Goal: Information Seeking & Learning: Check status

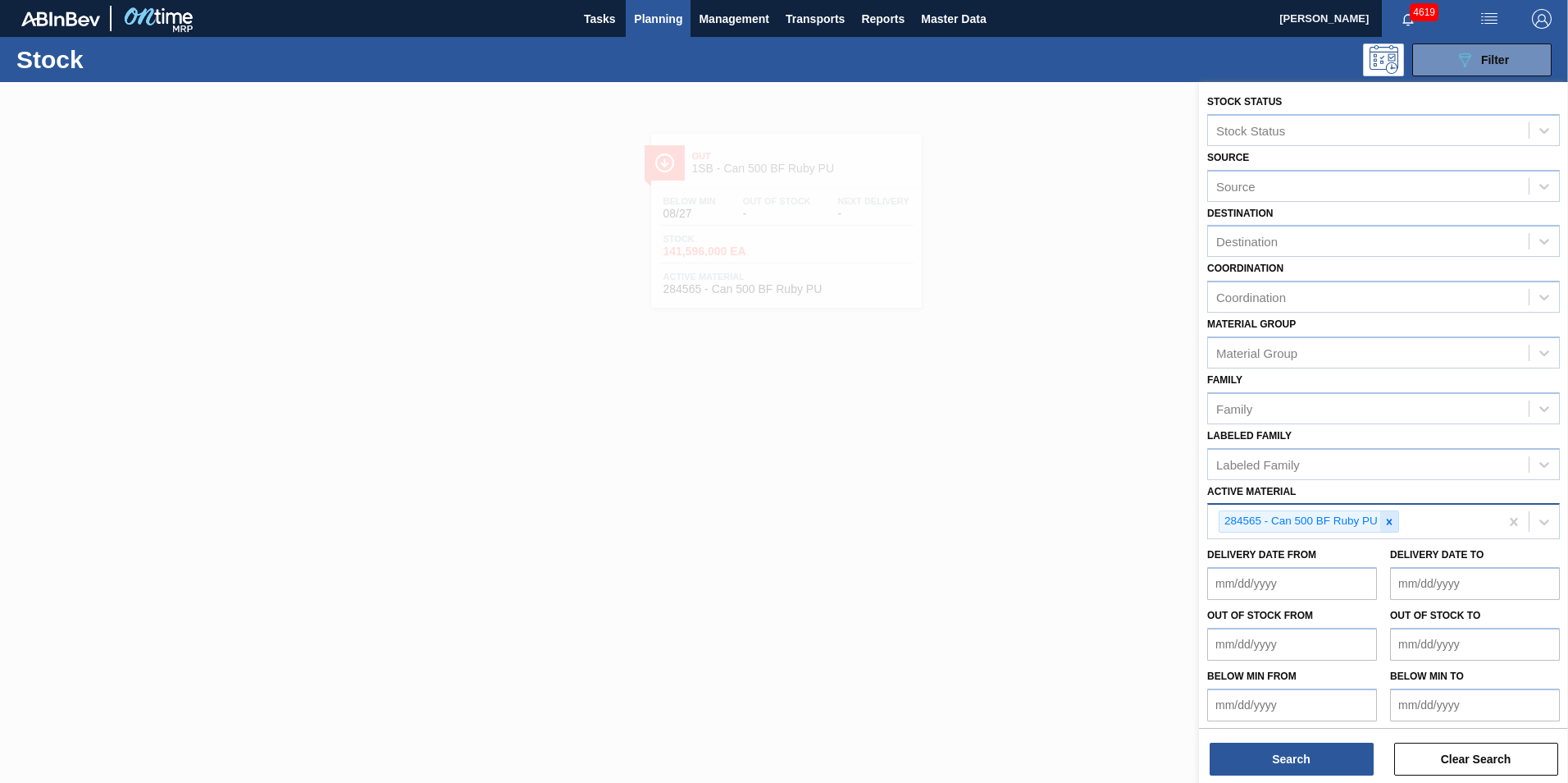
click at [1392, 523] on icon at bounding box center [1390, 522] width 12 height 12
paste Material "283772"
type Material "283772"
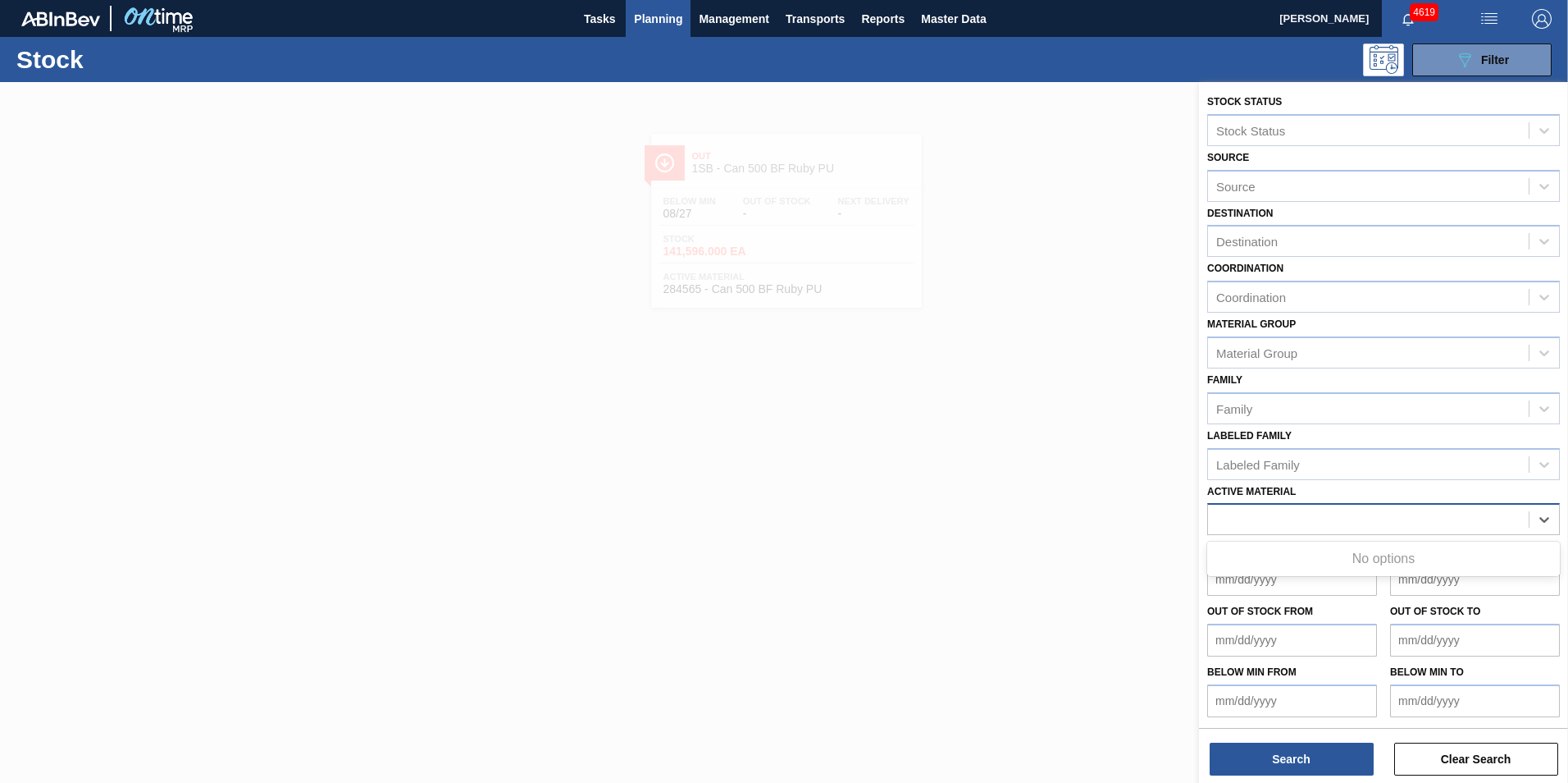
click at [1281, 518] on div "283772" at bounding box center [1369, 520] width 321 height 24
drag, startPoint x: 943, startPoint y: 493, endPoint x: 923, endPoint y: 489, distance: 20.4
click at [942, 493] on div at bounding box center [784, 473] width 1568 height 783
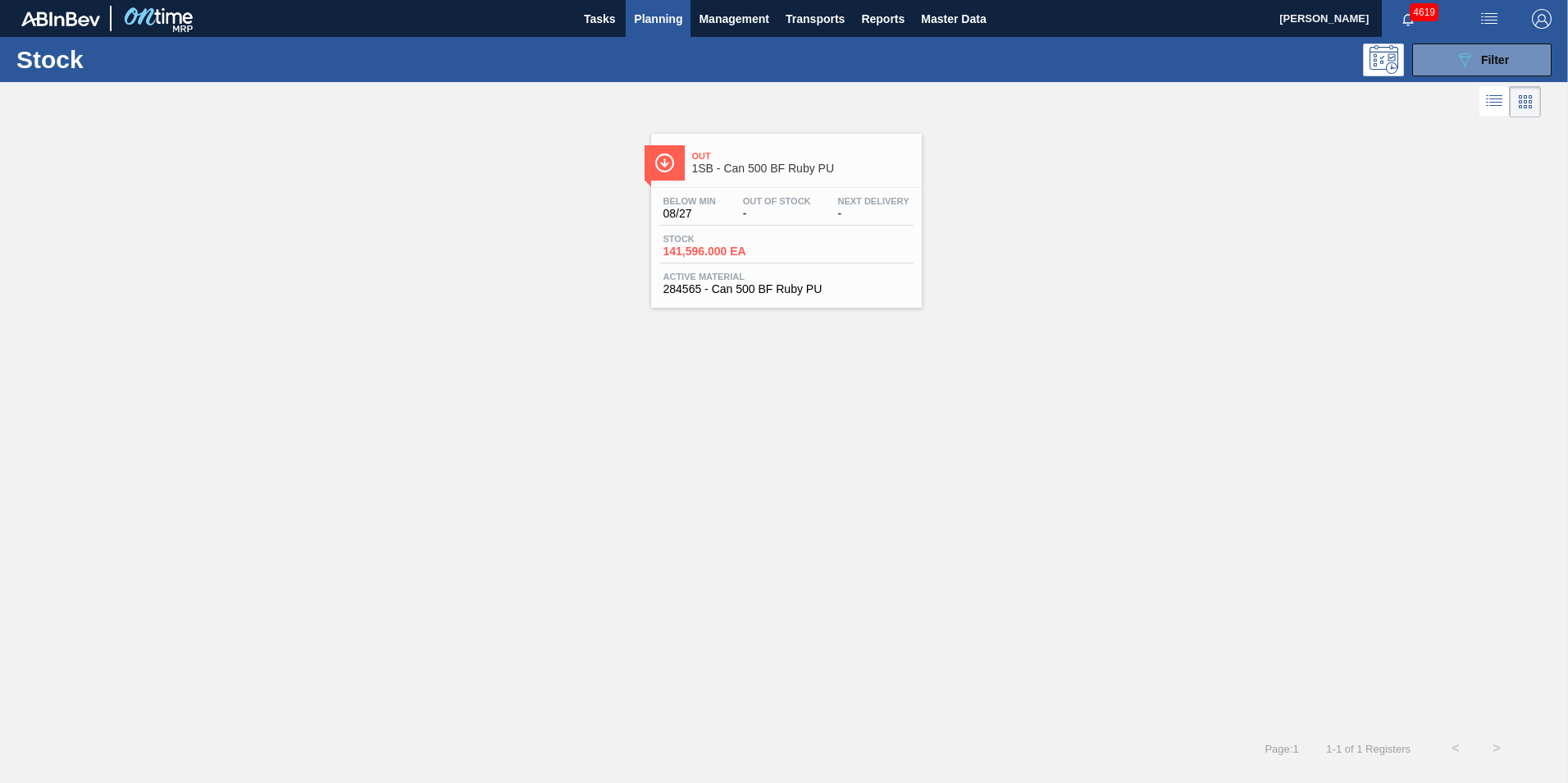
drag, startPoint x: 1086, startPoint y: 533, endPoint x: 1084, endPoint y: 521, distance: 12.2
click at [1085, 531] on div "Out 1SB - Can 500 BF Ruby PU Below Min 08/27 Out Of Stock - Next Delivery - Sto…" at bounding box center [784, 424] width 1568 height 607
click at [1498, 65] on span "Filter" at bounding box center [1495, 60] width 28 height 14
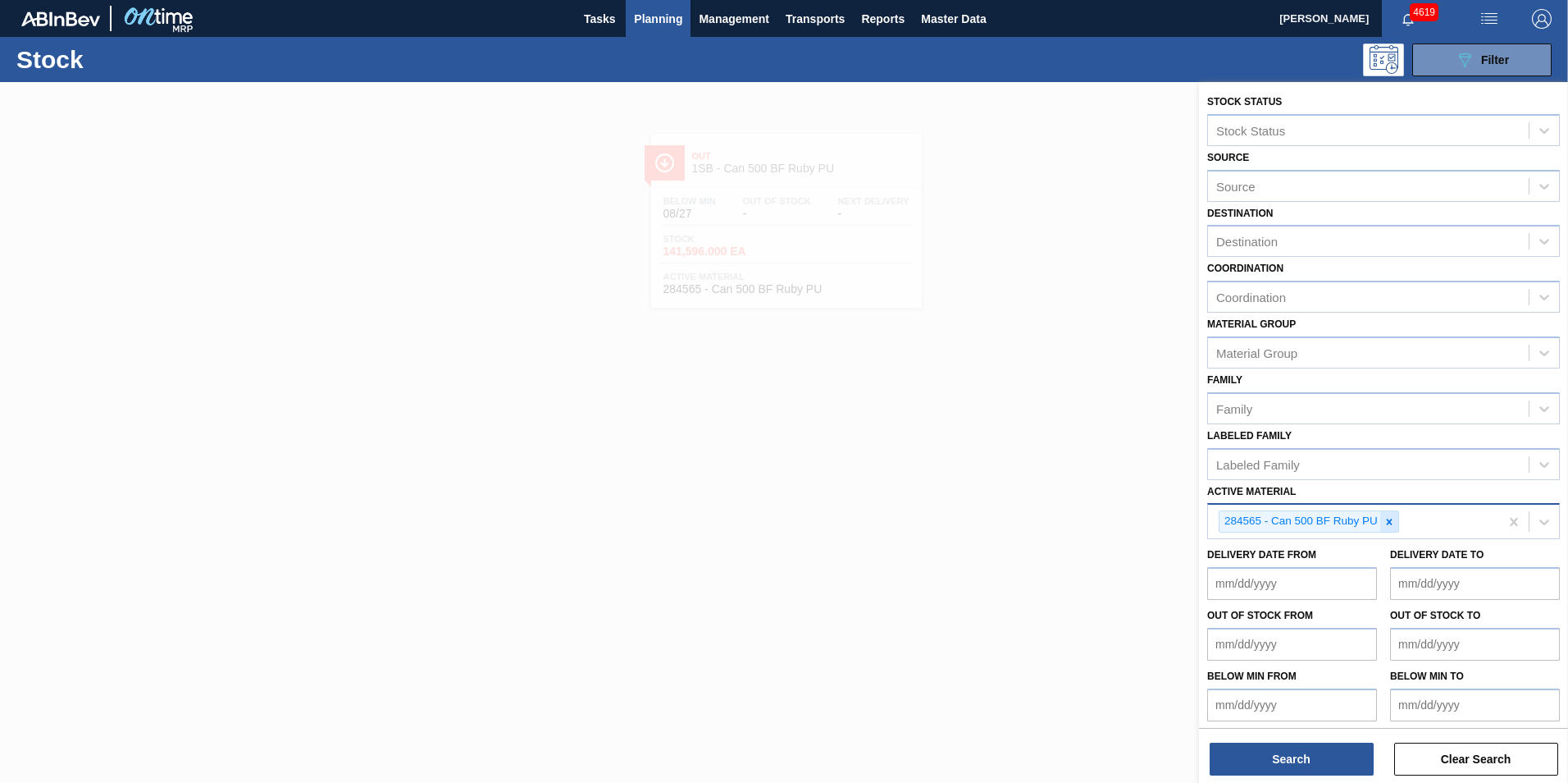
click at [1392, 521] on icon at bounding box center [1390, 522] width 12 height 12
paste Material "283772"
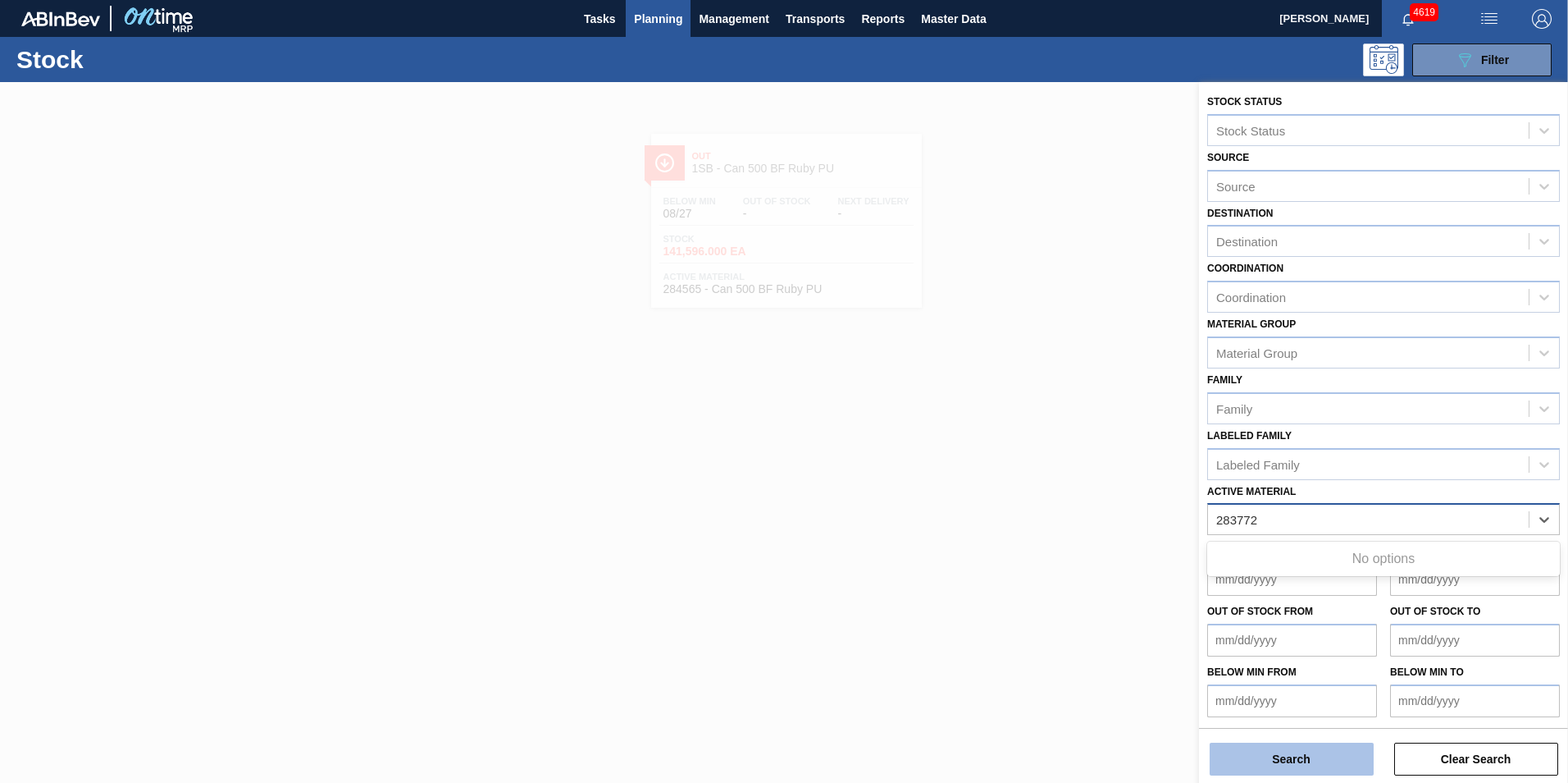
type Material "283772"
click at [1304, 763] on button "Search" at bounding box center [1291, 759] width 164 height 33
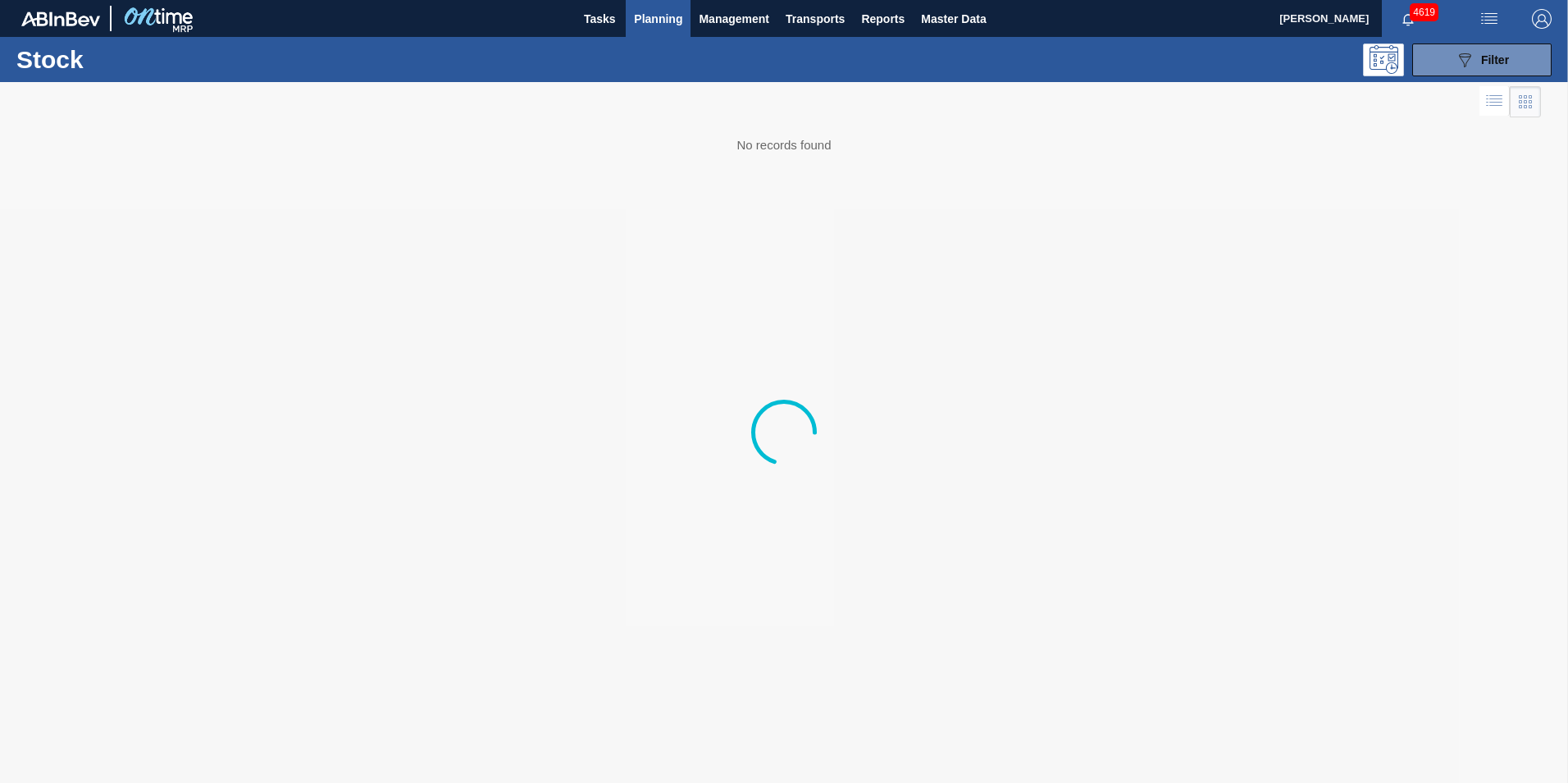
click at [962, 513] on div at bounding box center [784, 432] width 1568 height 701
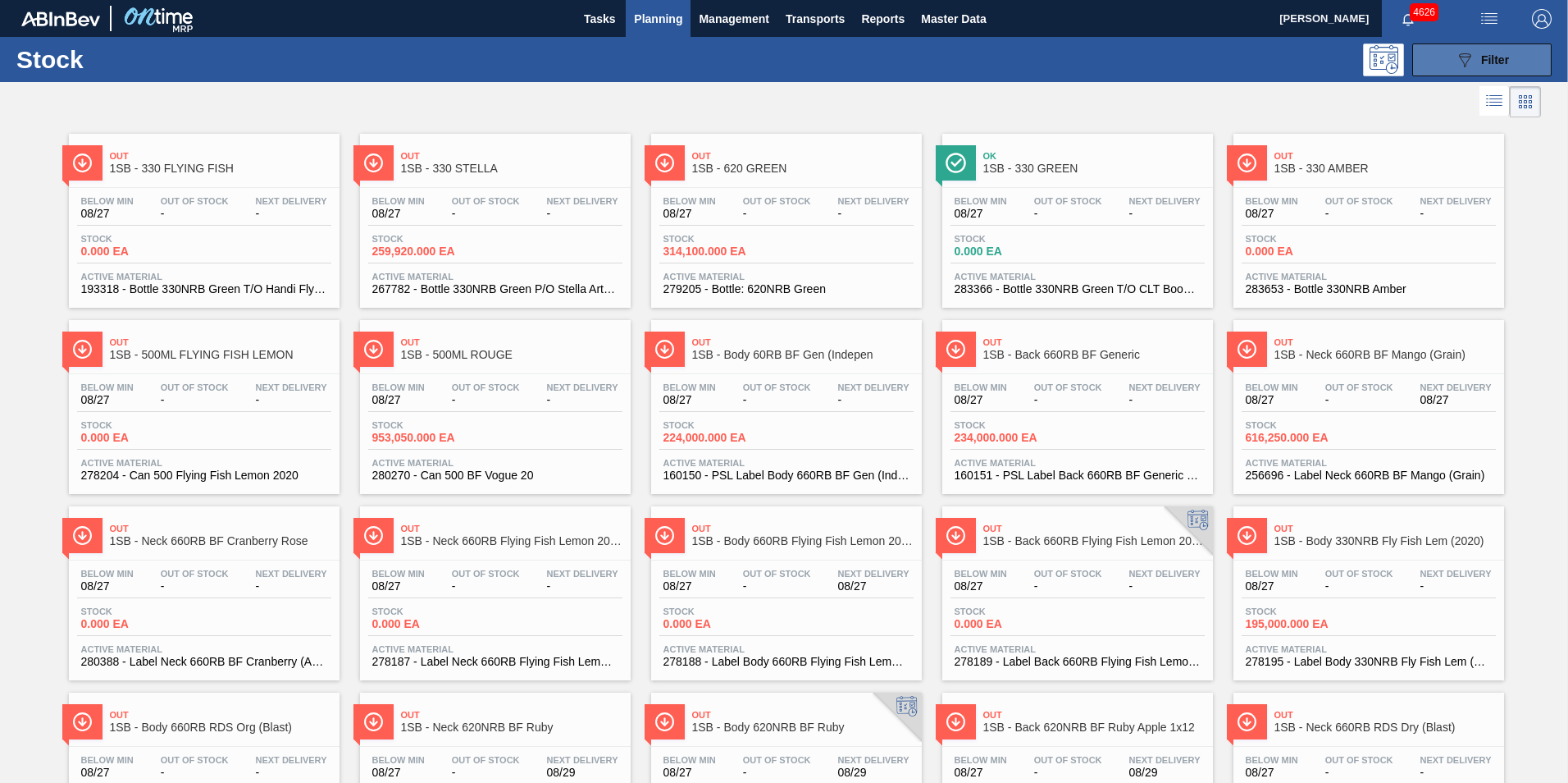
click at [1476, 64] on div "089F7B8B-B2A5-4AFE-B5C0-19BA573D28AC Filter" at bounding box center [1482, 60] width 54 height 19
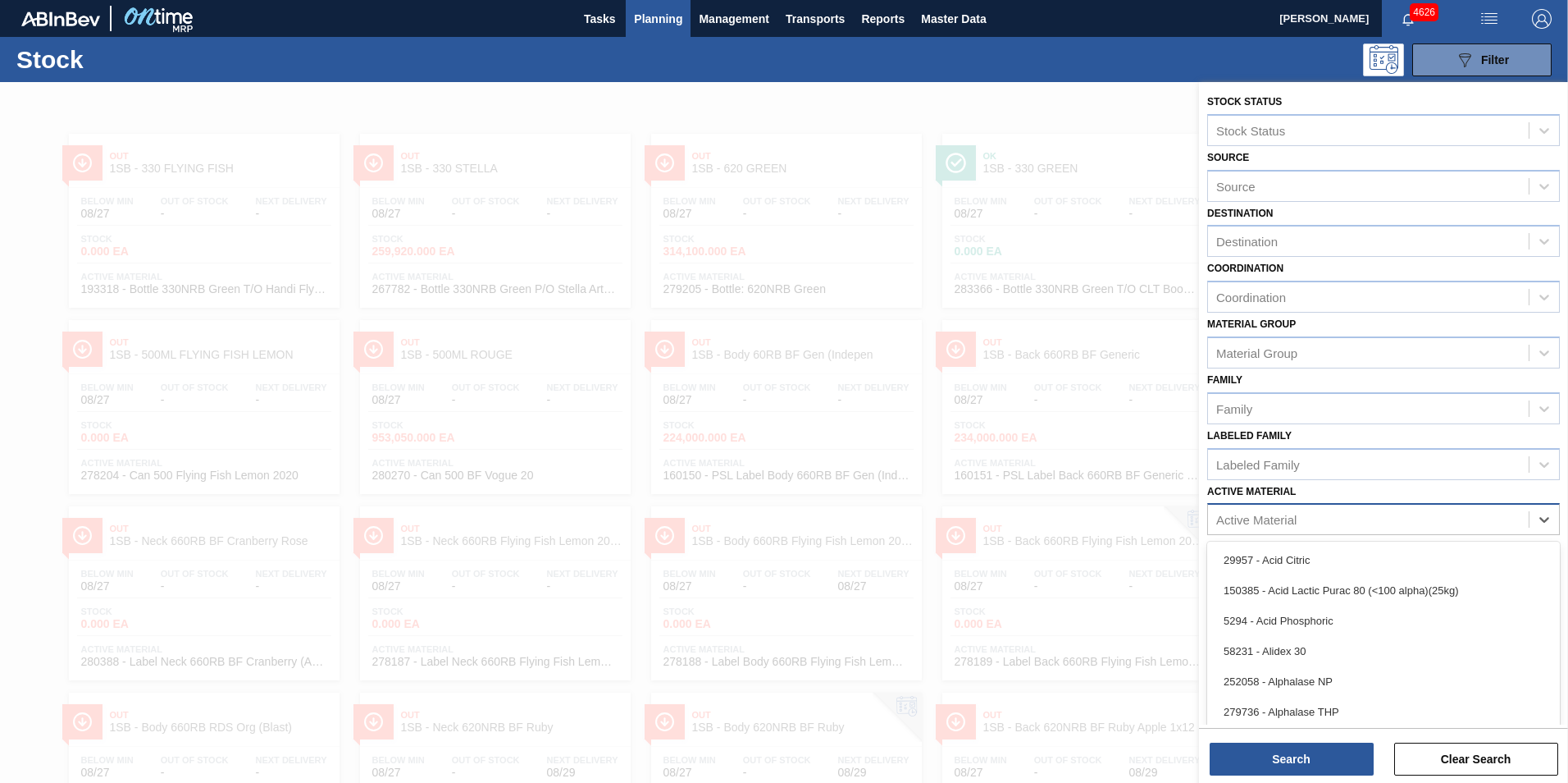
click at [1294, 521] on div "Active Material" at bounding box center [1256, 520] width 80 height 14
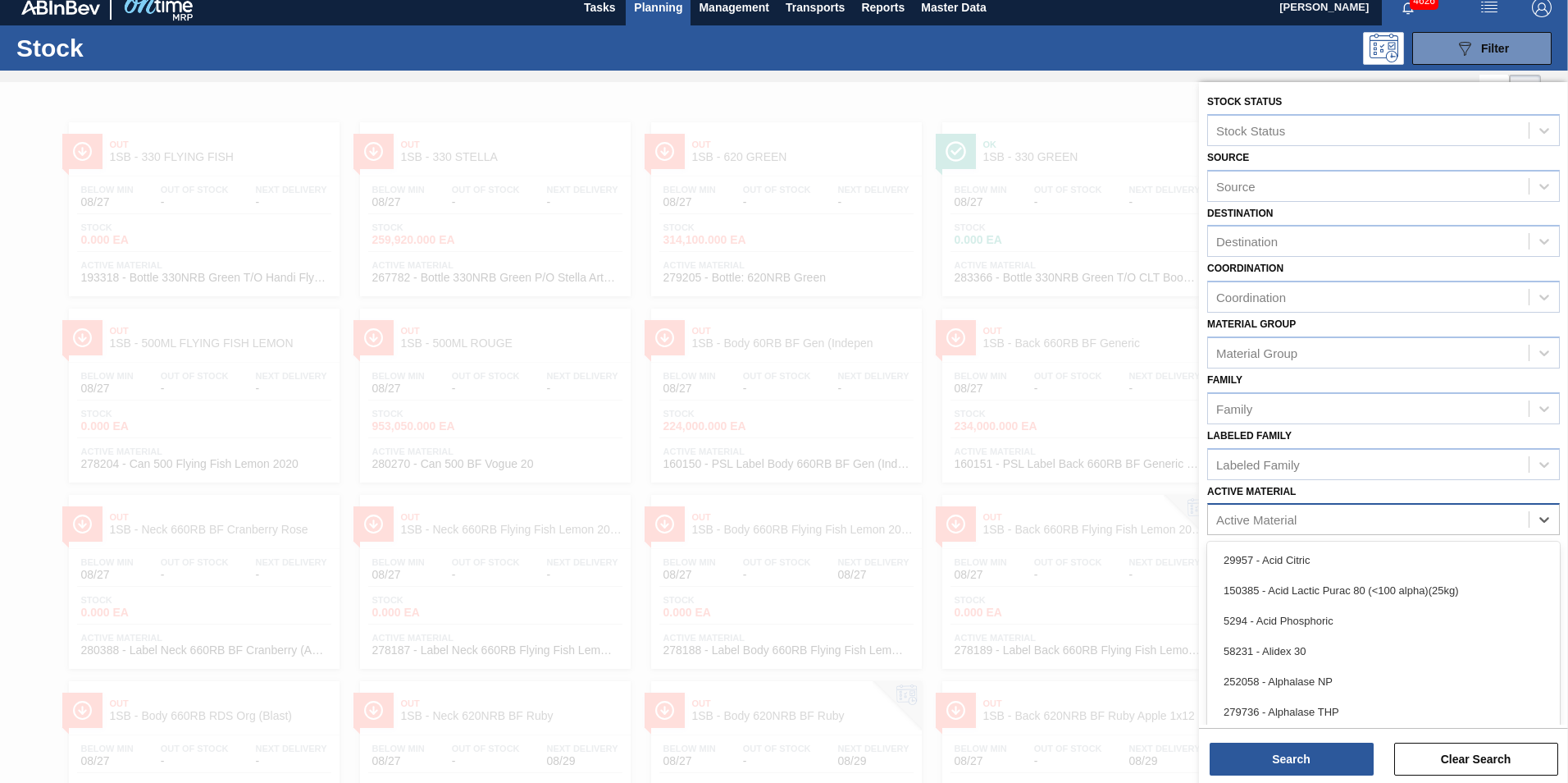
paste Material "283772"
type Material "283772"
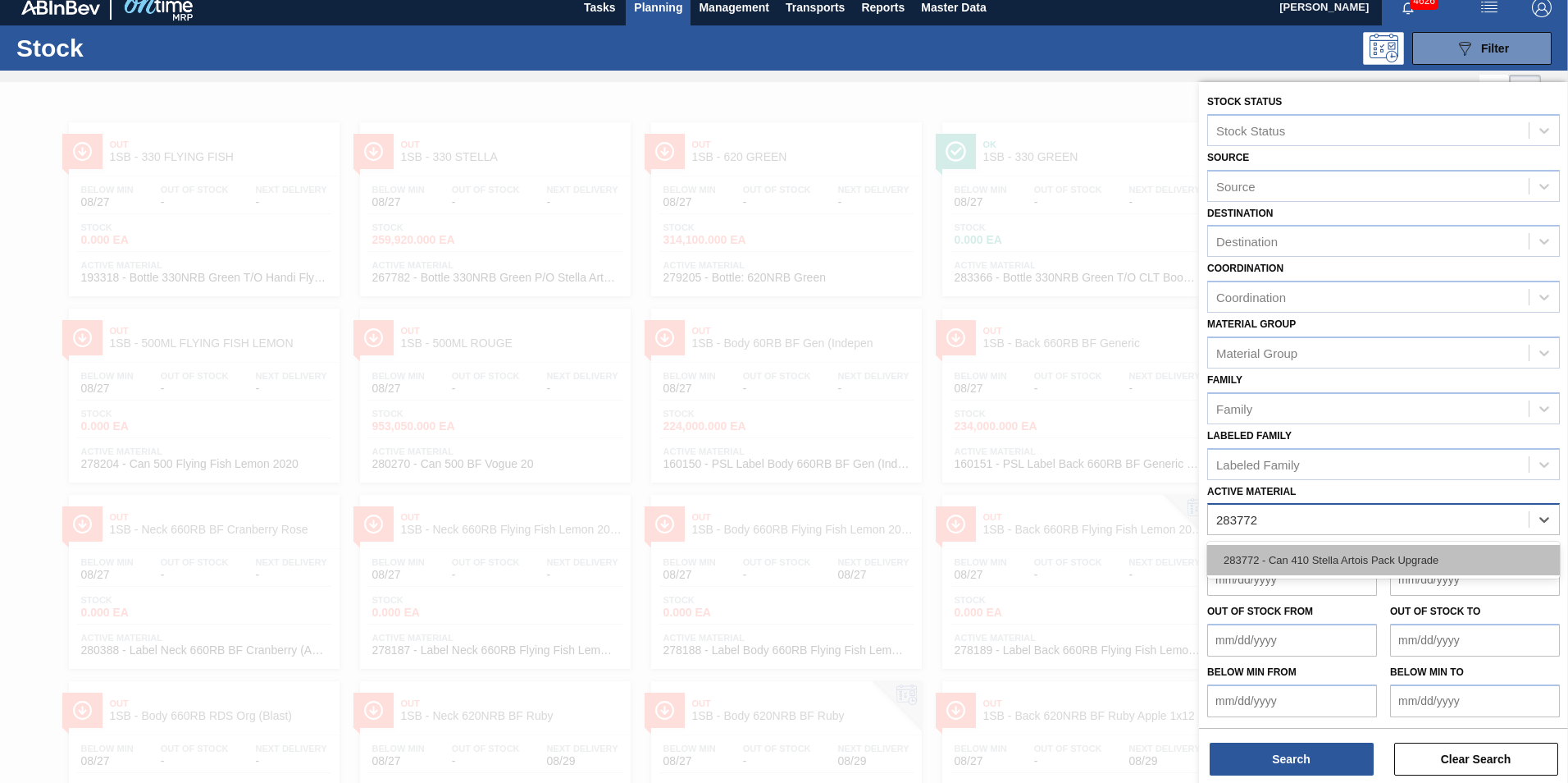
click at [1307, 555] on div "283772 - Can 410 Stella Artois Pack Upgrade" at bounding box center [1384, 559] width 353 height 30
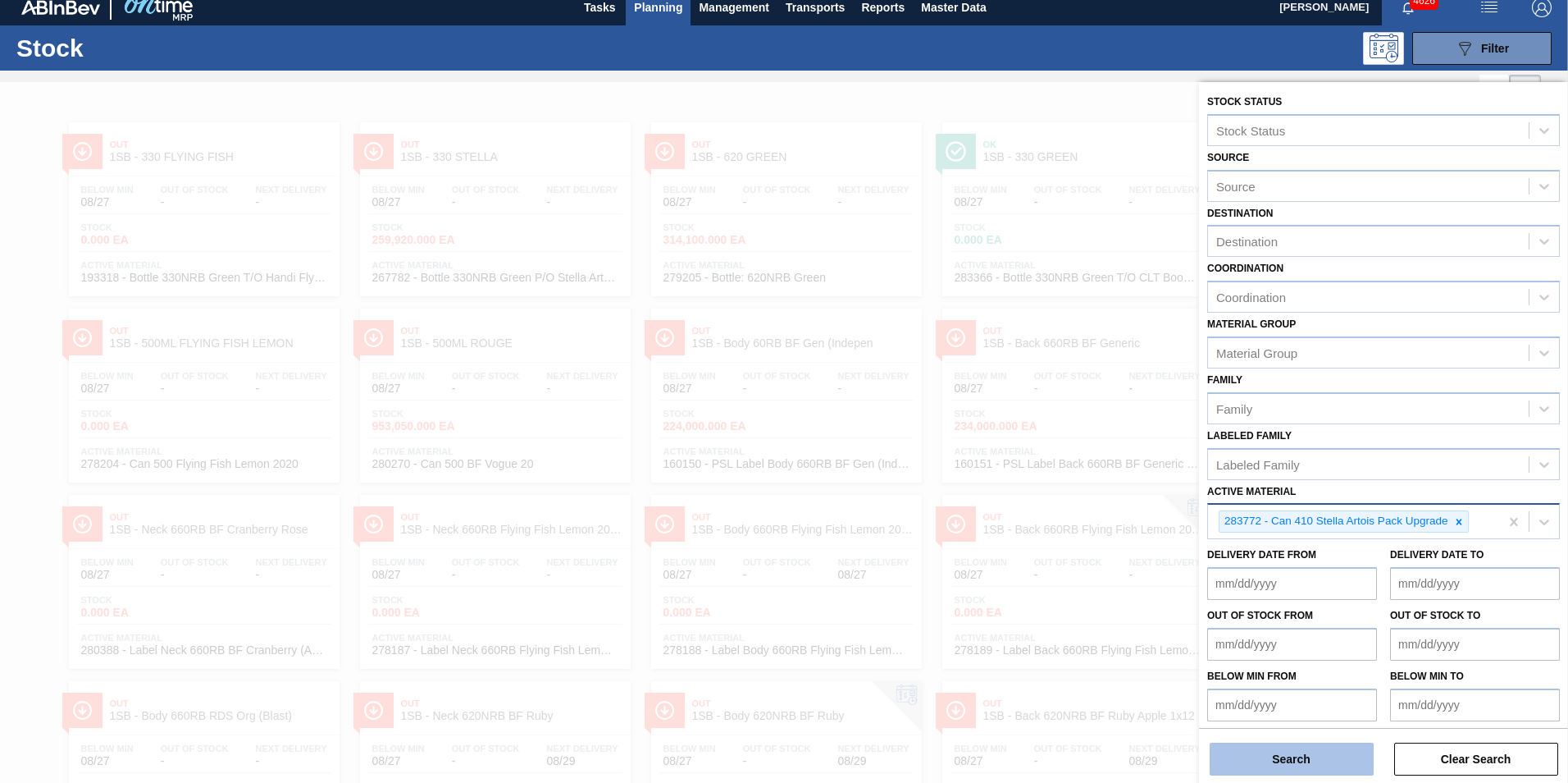
click at [1298, 752] on button "Search" at bounding box center [1291, 759] width 164 height 33
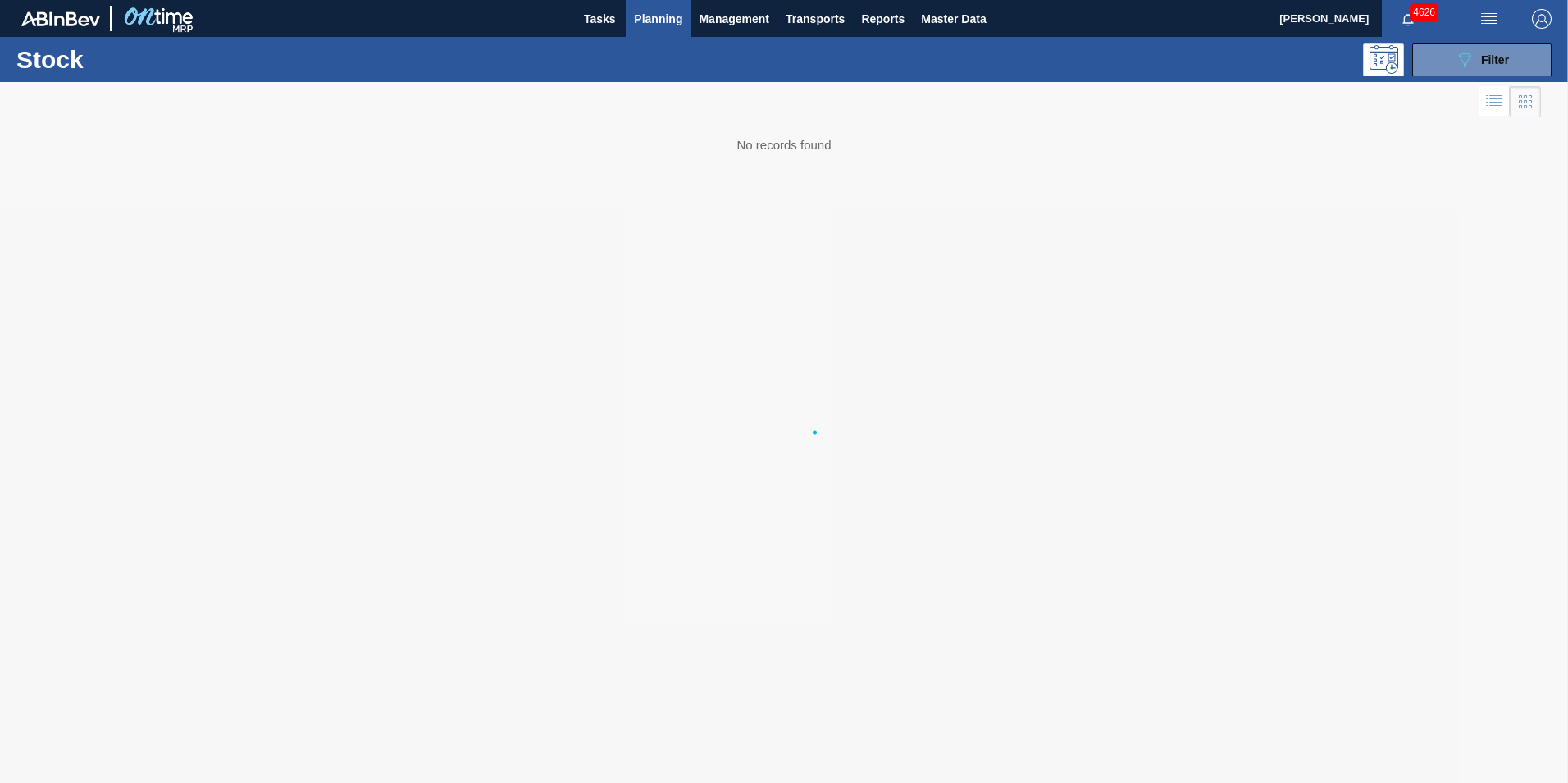
scroll to position [0, 0]
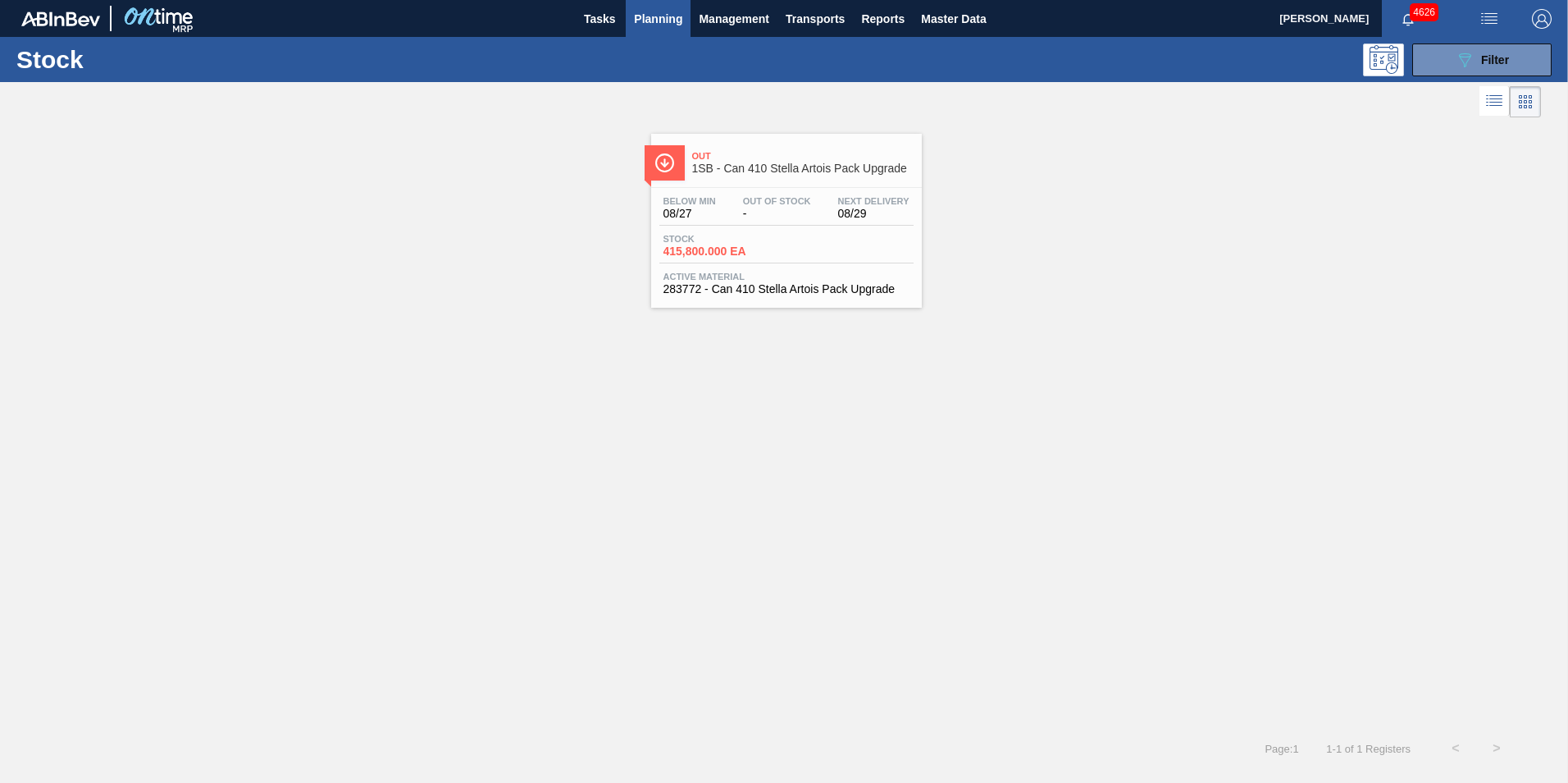
click at [750, 245] on span "415,800.000 EA" at bounding box center [721, 251] width 115 height 13
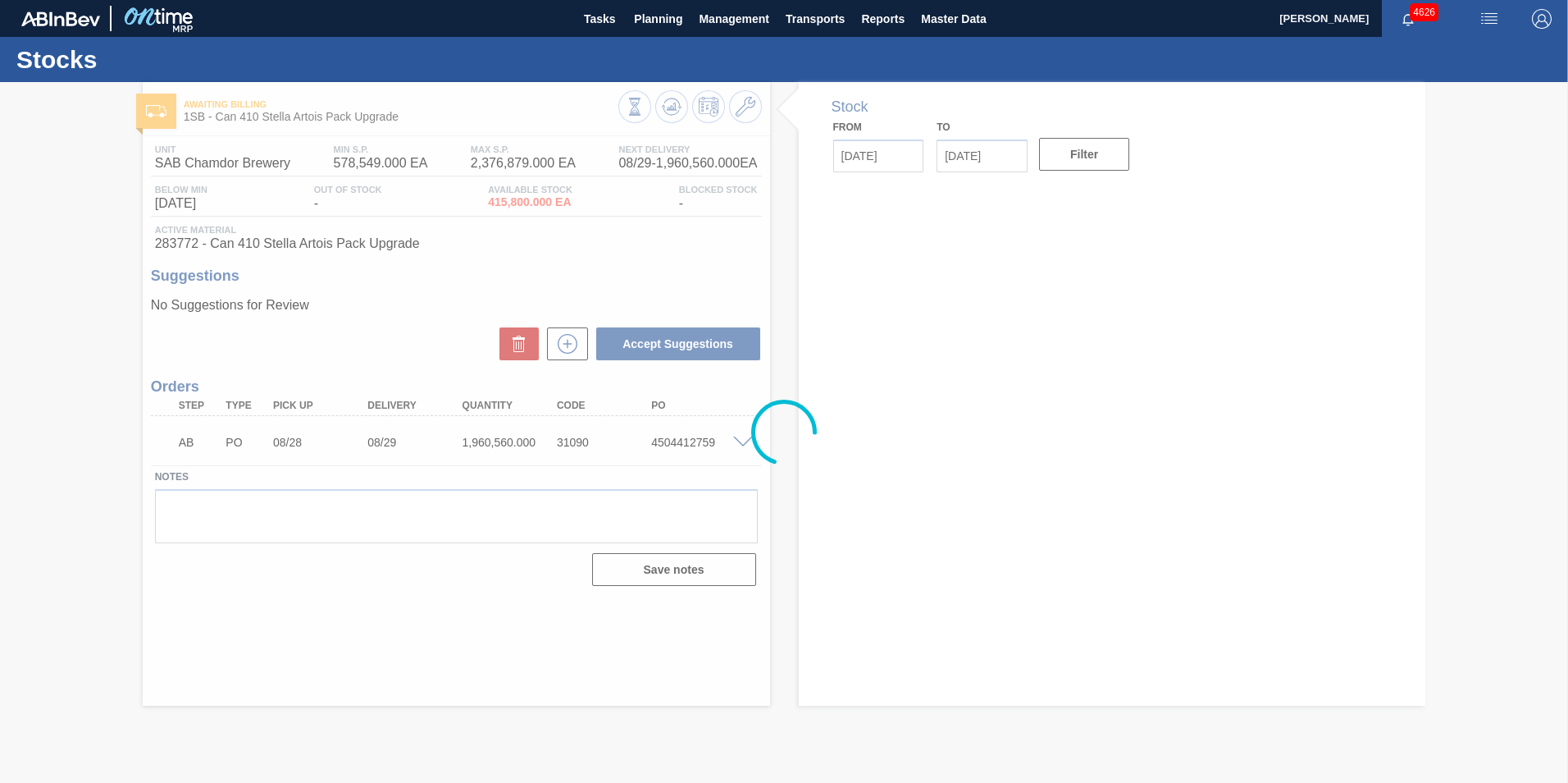
type input "[DATE]"
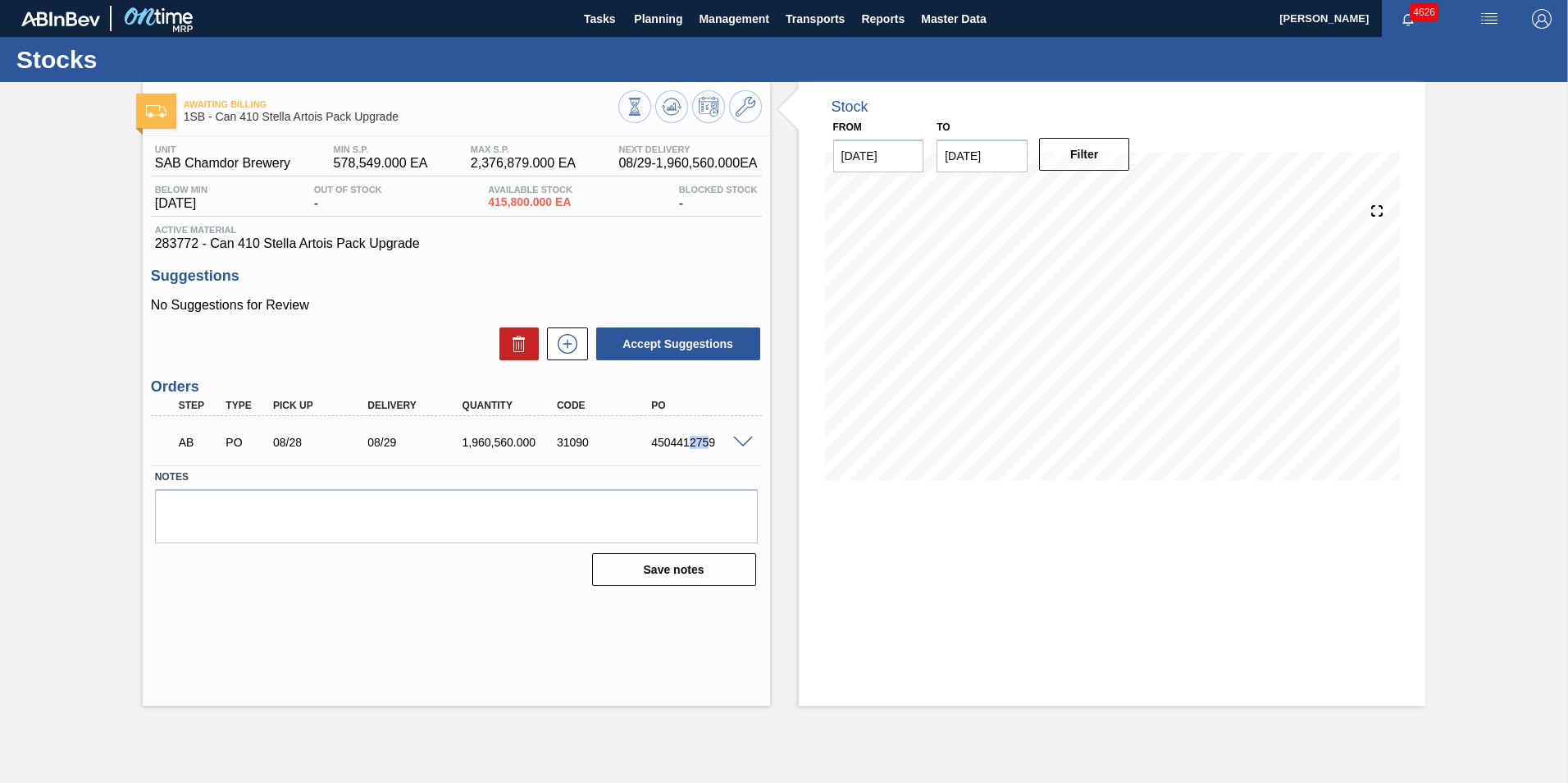
drag, startPoint x: 711, startPoint y: 440, endPoint x: 690, endPoint y: 439, distance: 21.0
click at [690, 439] on div "4504412759" at bounding box center [701, 443] width 106 height 14
drag, startPoint x: 690, startPoint y: 439, endPoint x: 716, endPoint y: 443, distance: 26.3
click at [716, 443] on div "4504412759" at bounding box center [701, 443] width 106 height 14
click at [716, 441] on div "4504412759" at bounding box center [701, 443] width 106 height 14
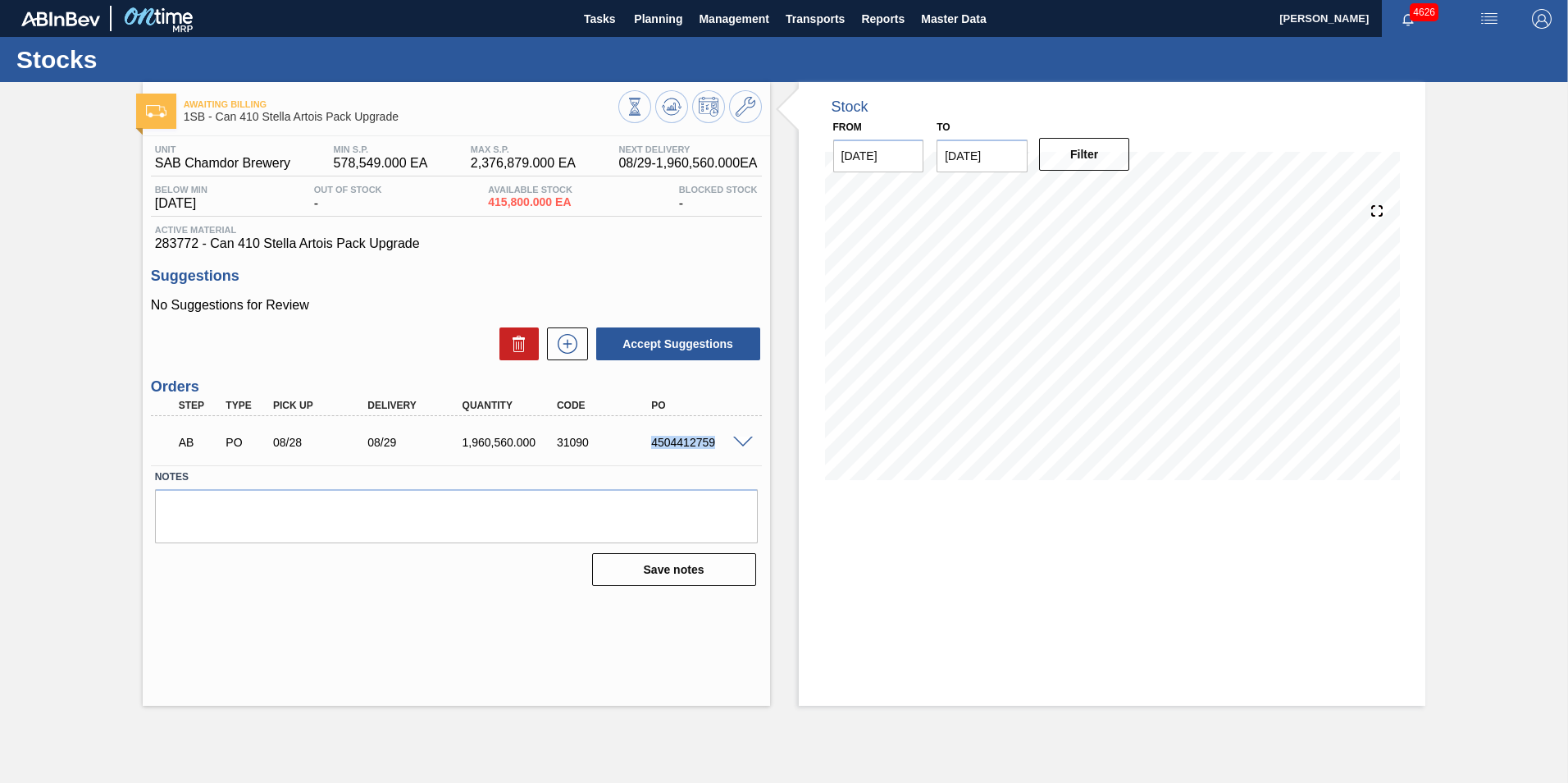
drag, startPoint x: 713, startPoint y: 441, endPoint x: 650, endPoint y: 438, distance: 63.1
click at [650, 438] on div "4504412759" at bounding box center [701, 443] width 106 height 14
copy div "4504412759"
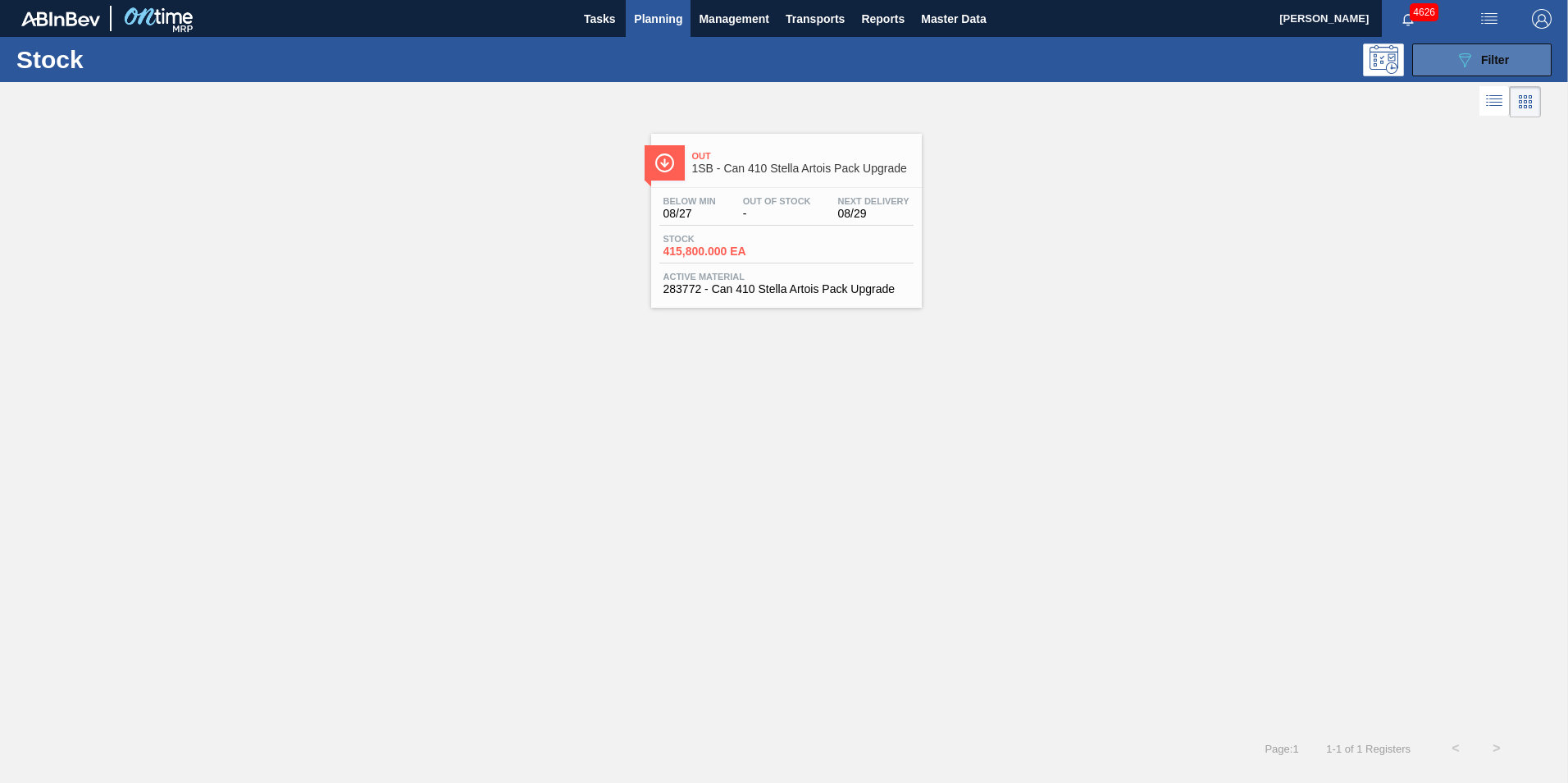
click at [1489, 63] on span "Filter" at bounding box center [1495, 60] width 28 height 14
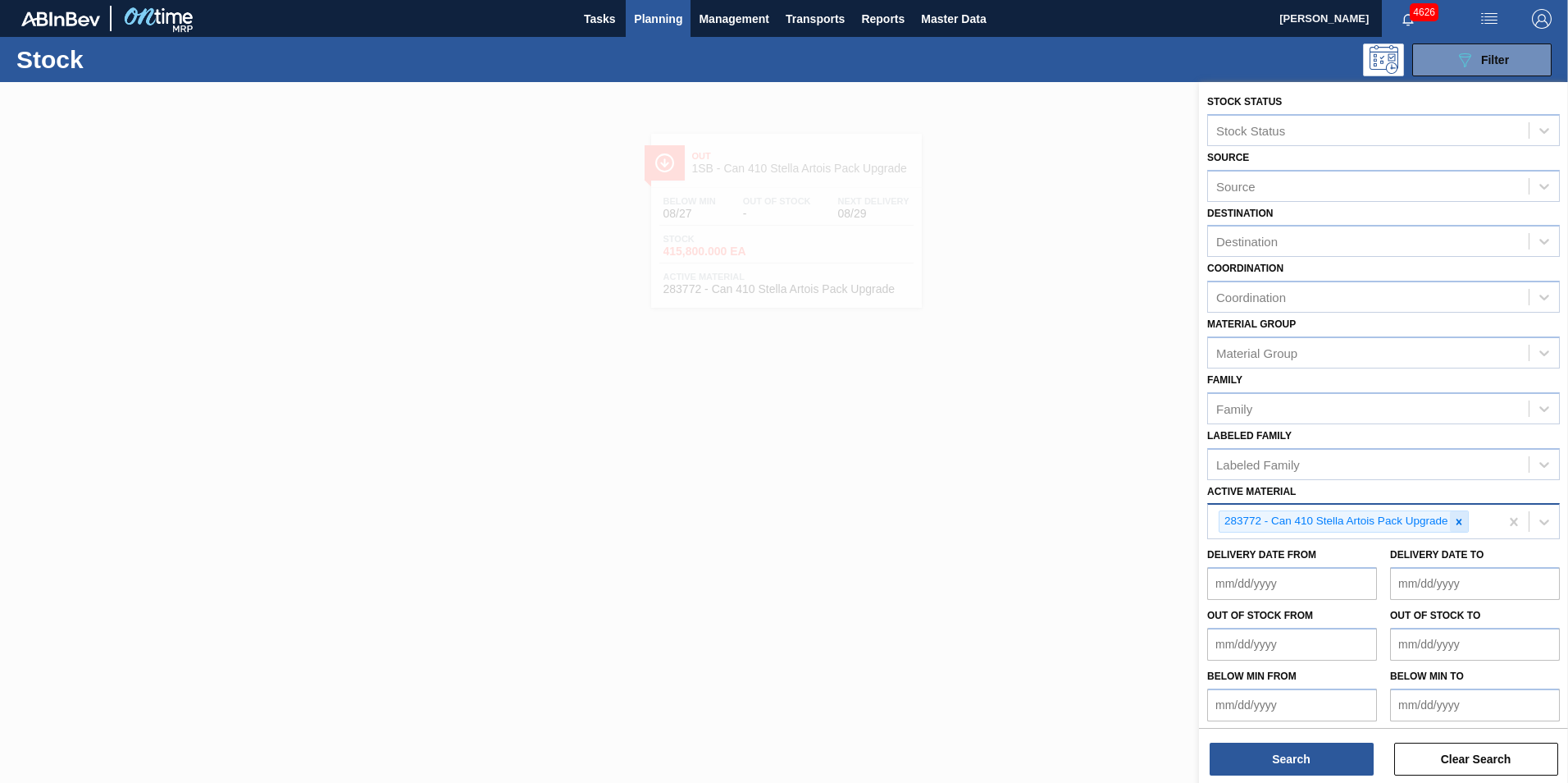
click at [1453, 523] on icon at bounding box center [1459, 522] width 12 height 12
paste Material "284950"
type Material "284950"
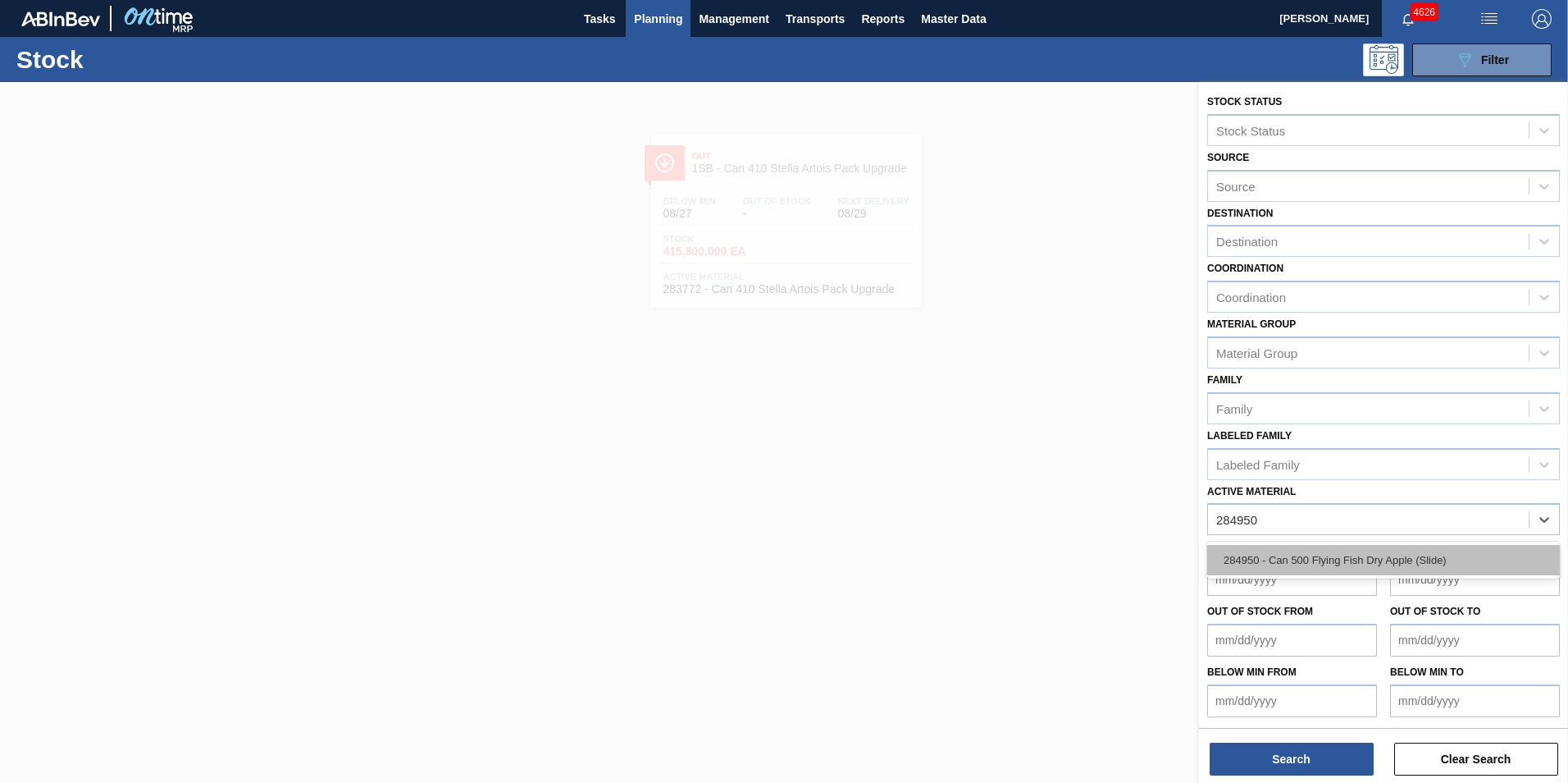
click at [1305, 560] on div "284950 - Can 500 Flying Fish Dry Apple (Slide)" at bounding box center [1384, 559] width 353 height 30
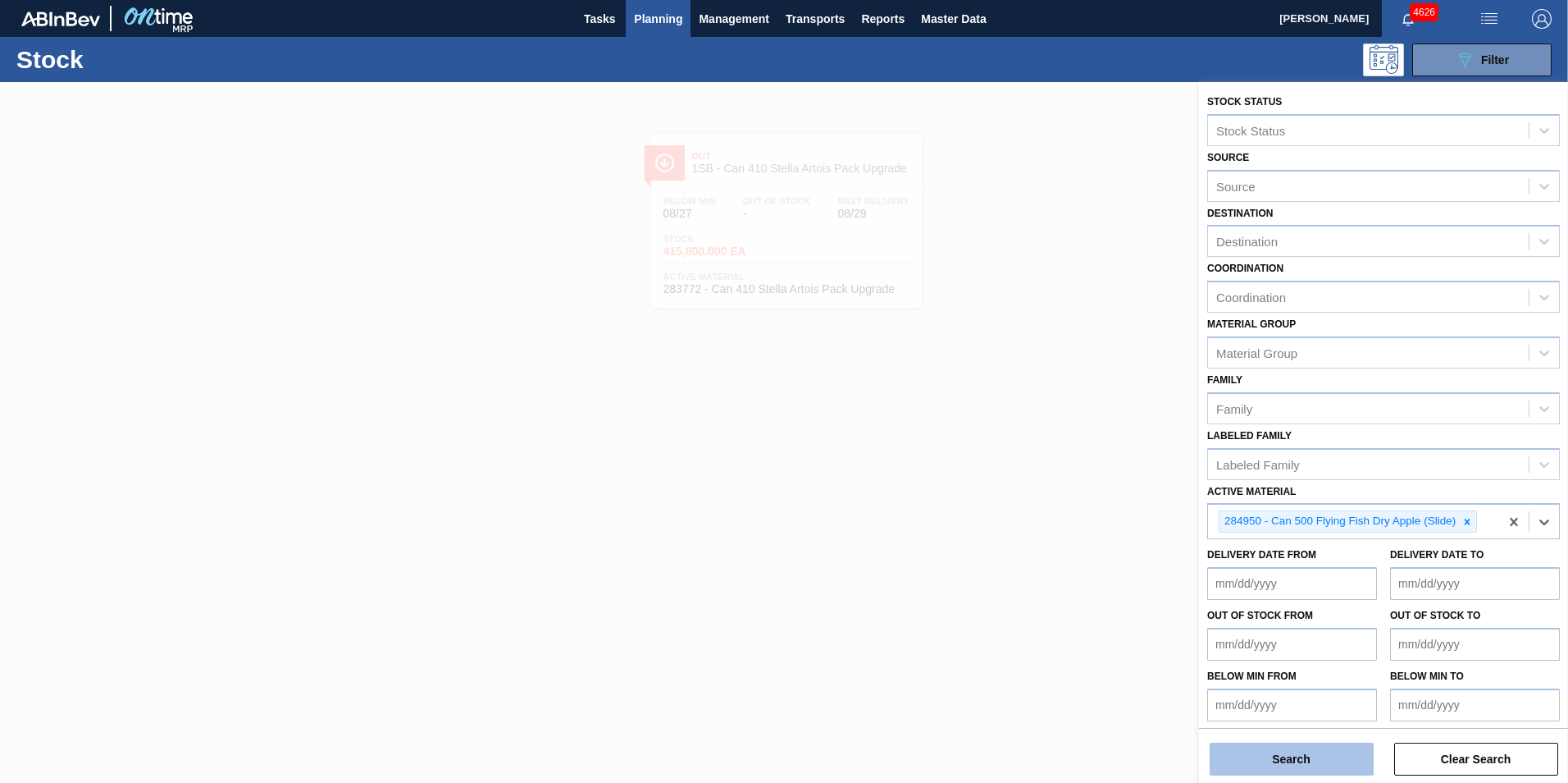
click at [1257, 770] on button "Search" at bounding box center [1291, 759] width 164 height 33
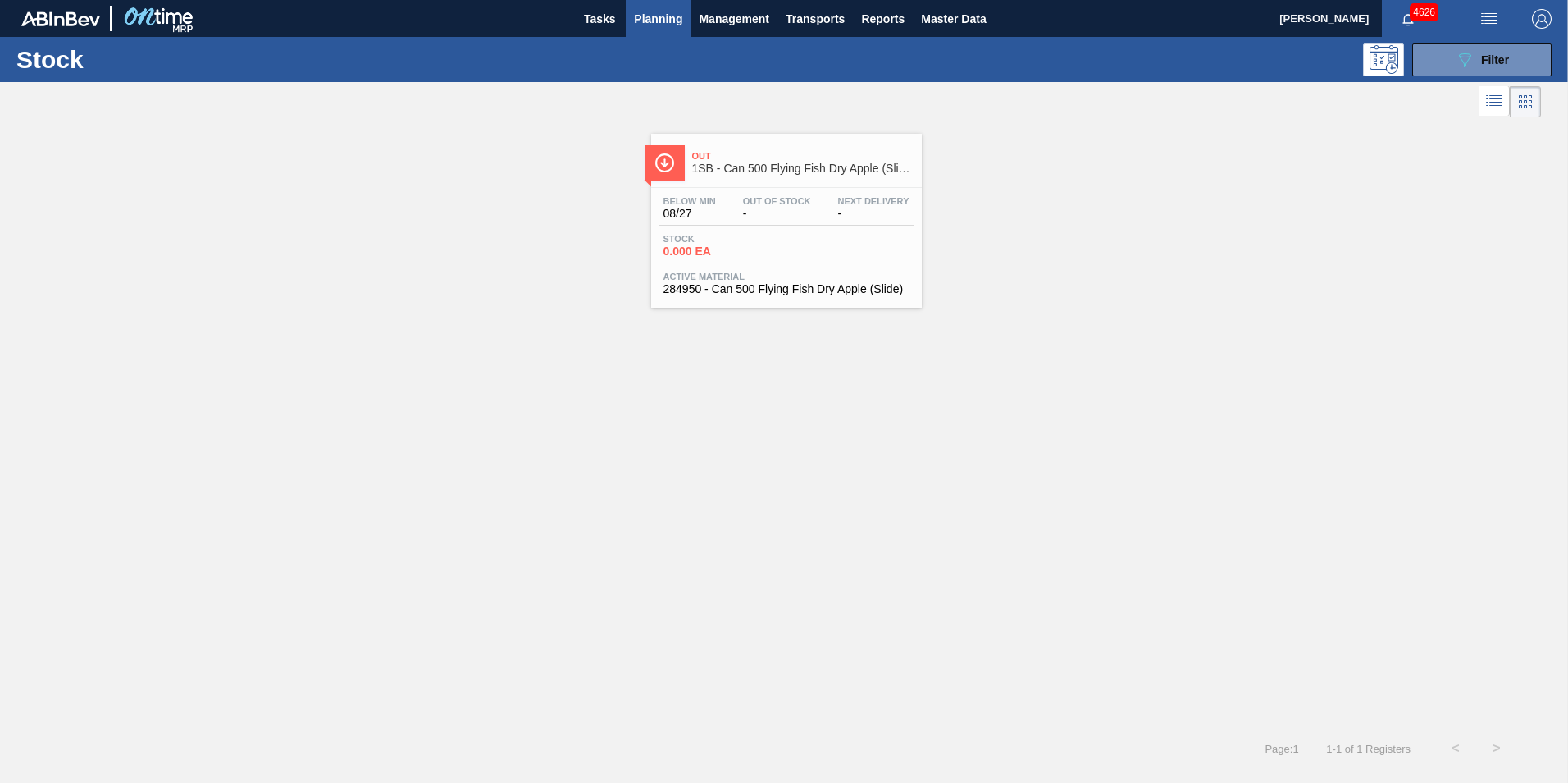
click at [783, 235] on div "Stock 0.000 EA" at bounding box center [786, 249] width 254 height 30
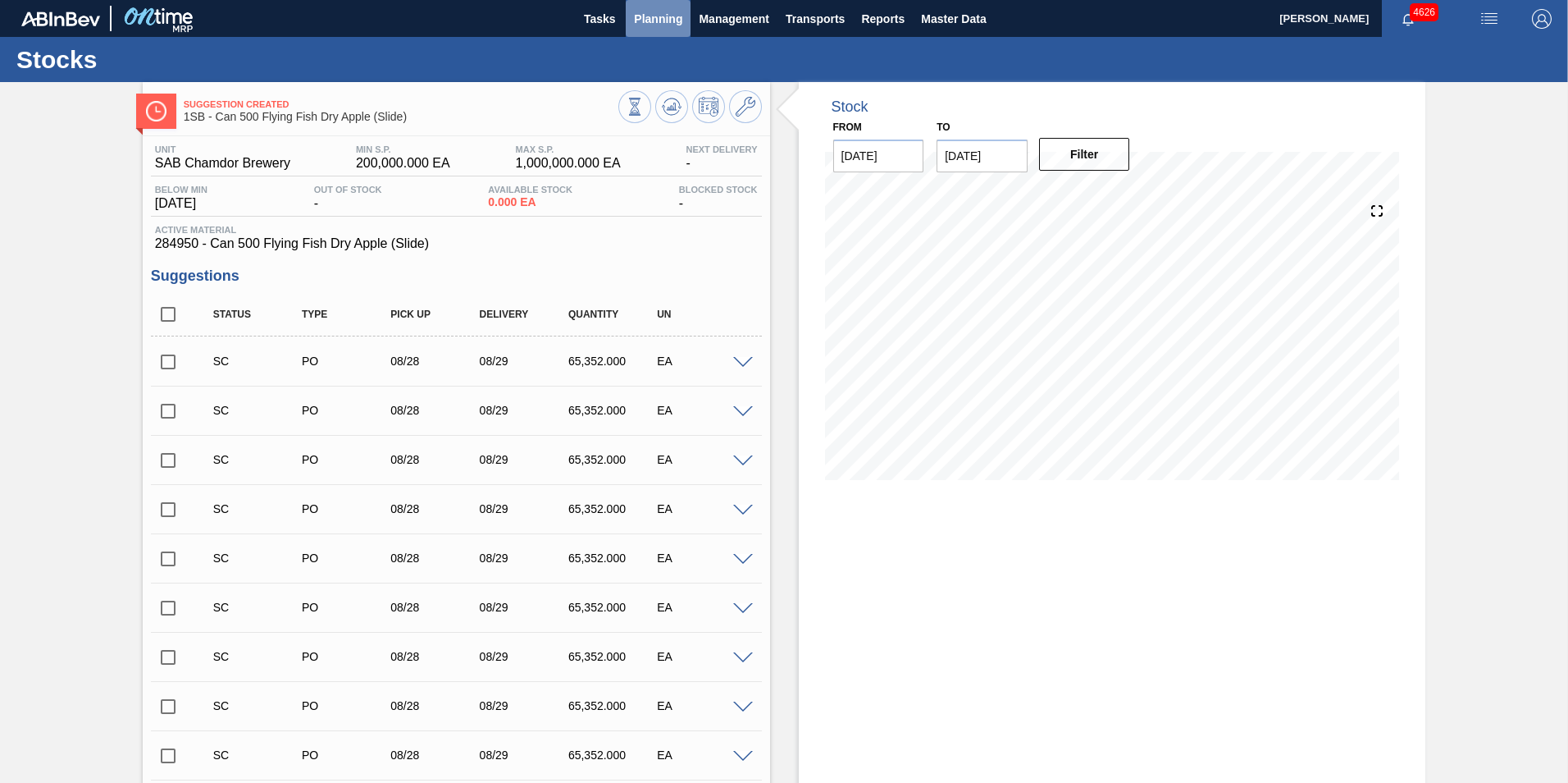
click at [658, 14] on span "Planning" at bounding box center [658, 18] width 48 height 19
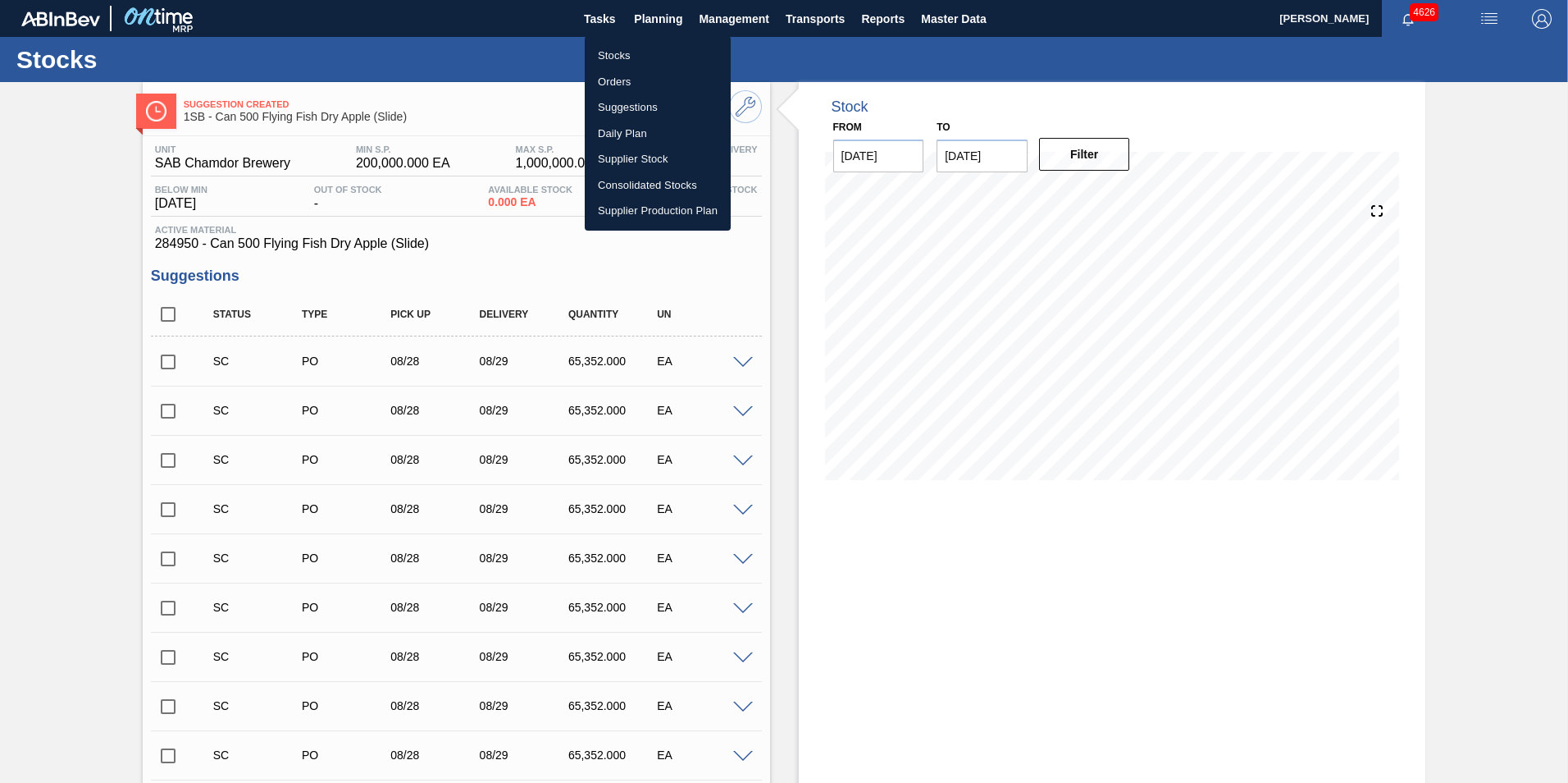
drag, startPoint x: 631, startPoint y: 53, endPoint x: 739, endPoint y: 126, distance: 130.4
click at [631, 53] on li "Stocks" at bounding box center [658, 55] width 146 height 26
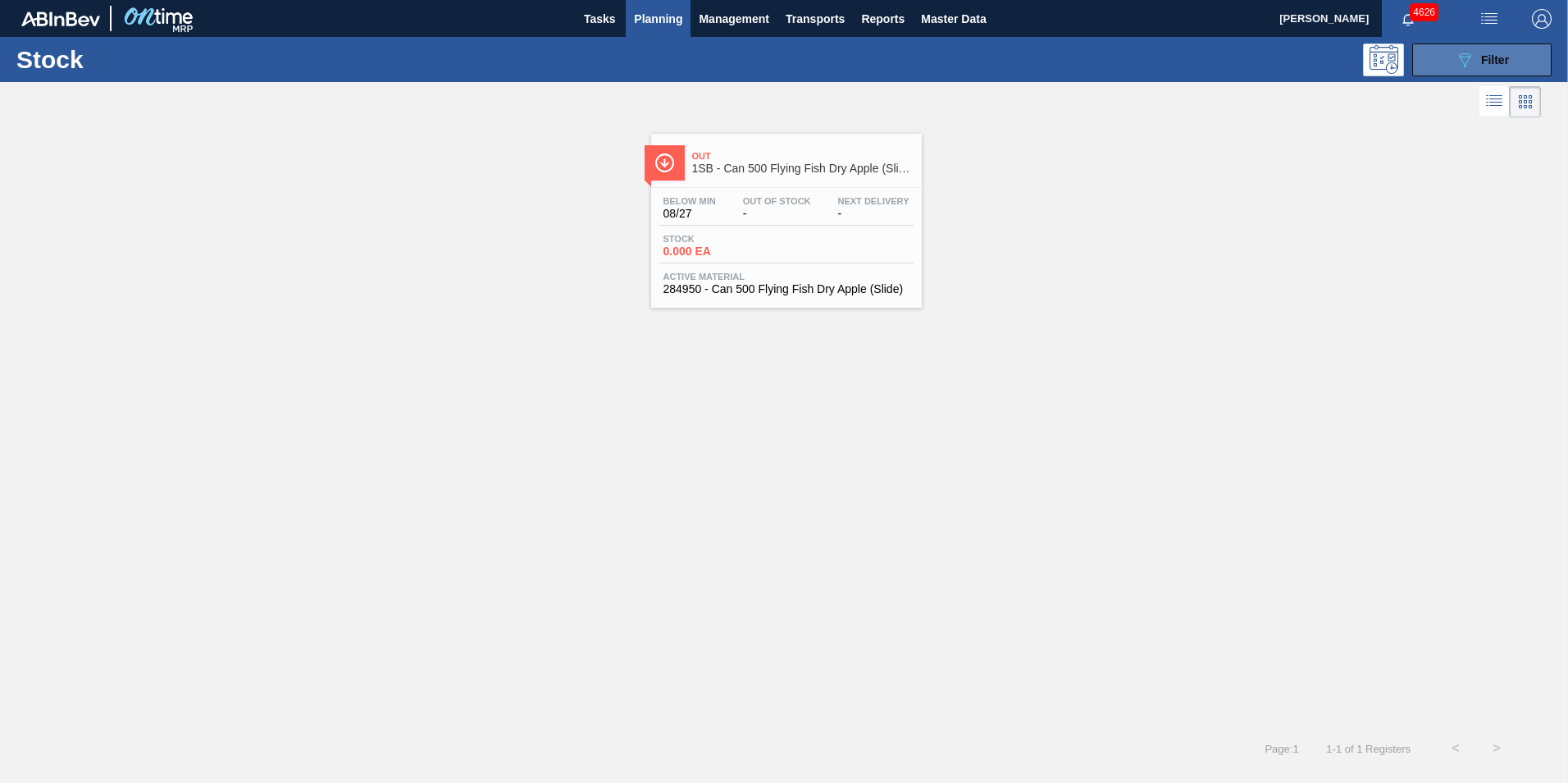
click at [1514, 63] on button "089F7B8B-B2A5-4AFE-B5C0-19BA573D28AC Filter" at bounding box center [1482, 60] width 140 height 33
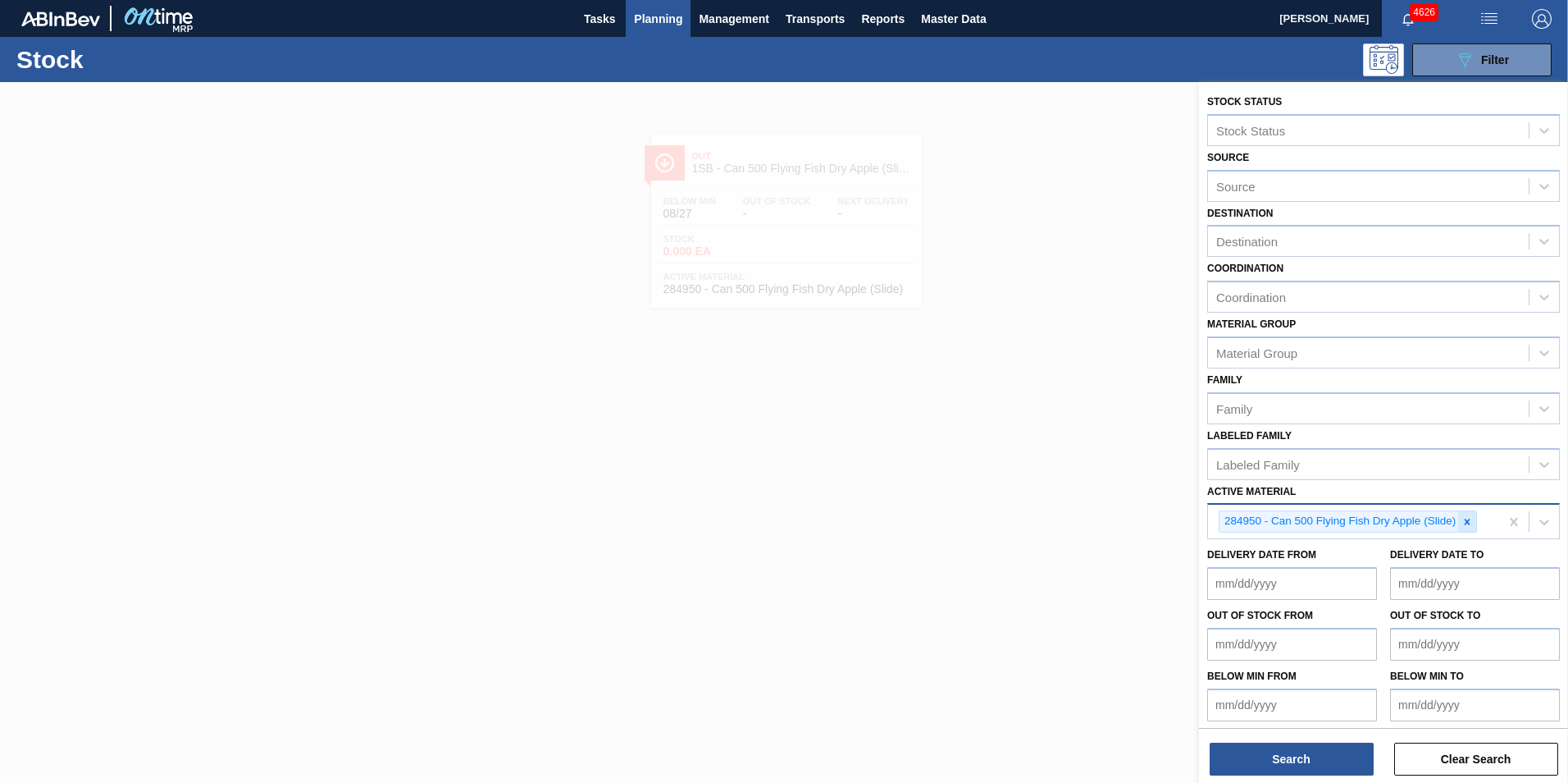
click at [1466, 526] on icon at bounding box center [1468, 522] width 12 height 12
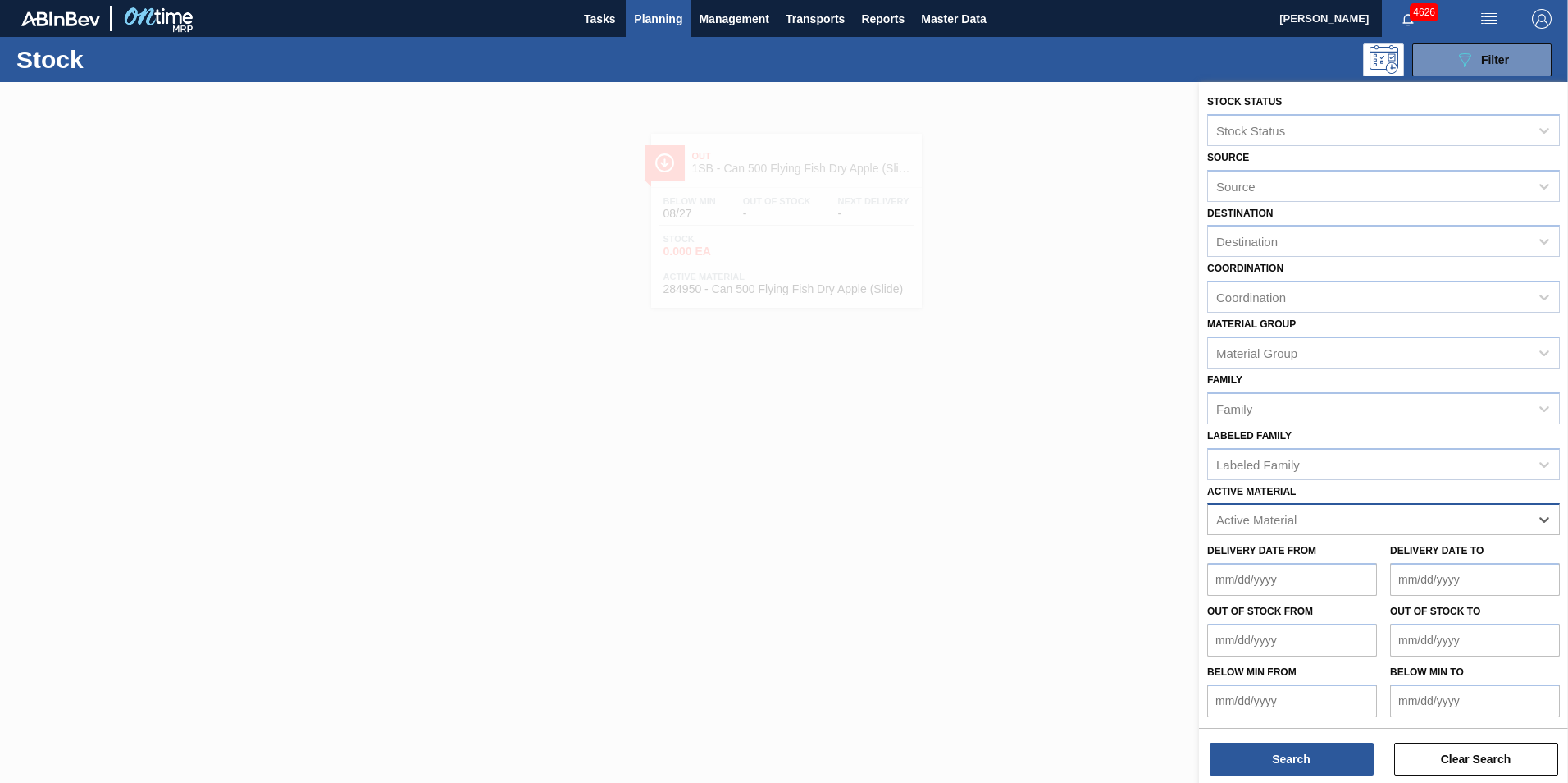
paste Material "284432"
type Material "284432"
click at [1292, 555] on div "284432 - Can 500 Flying Fish Dry Apple" at bounding box center [1384, 559] width 353 height 30
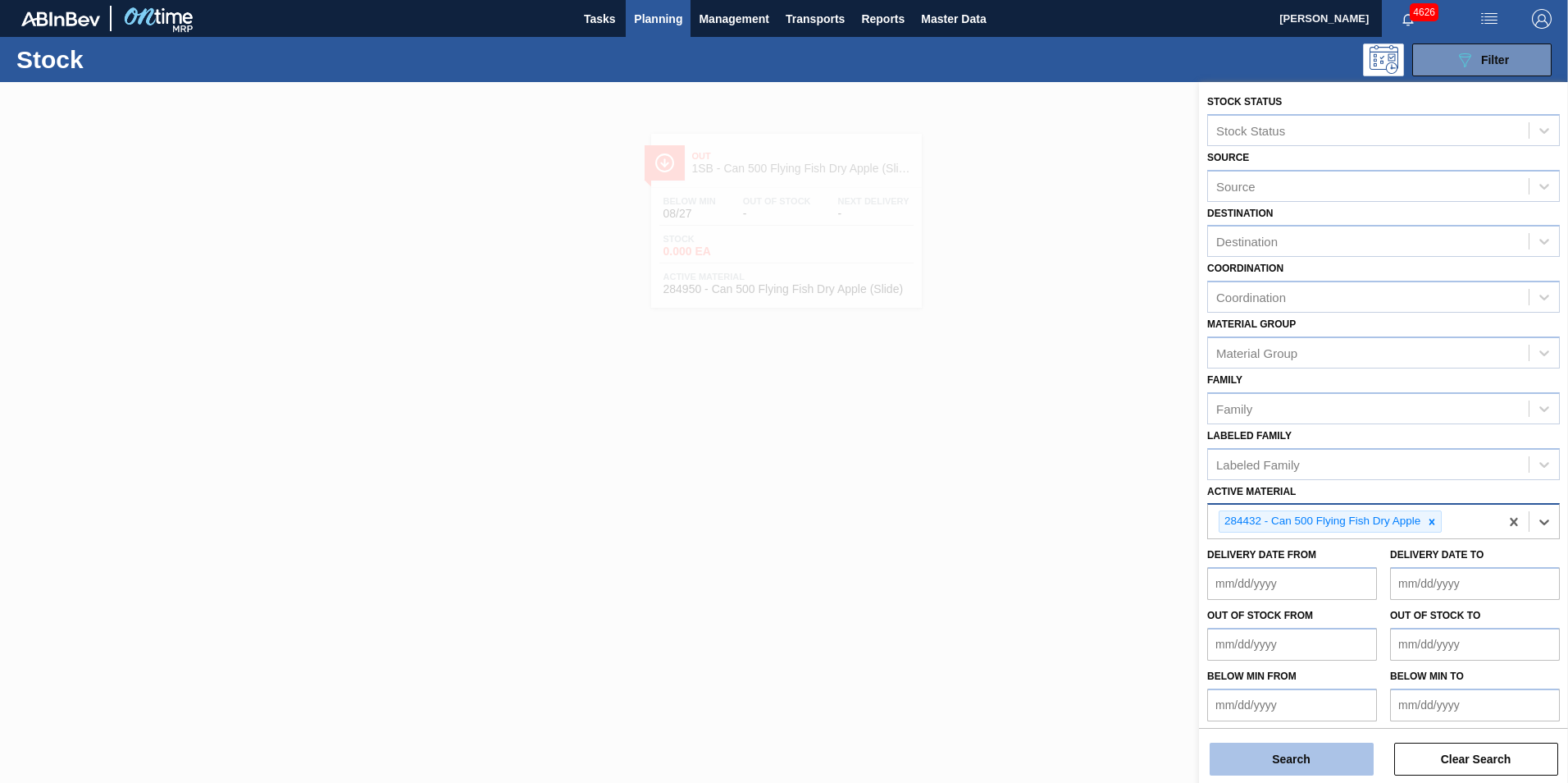
click at [1342, 754] on button "Search" at bounding box center [1291, 759] width 164 height 33
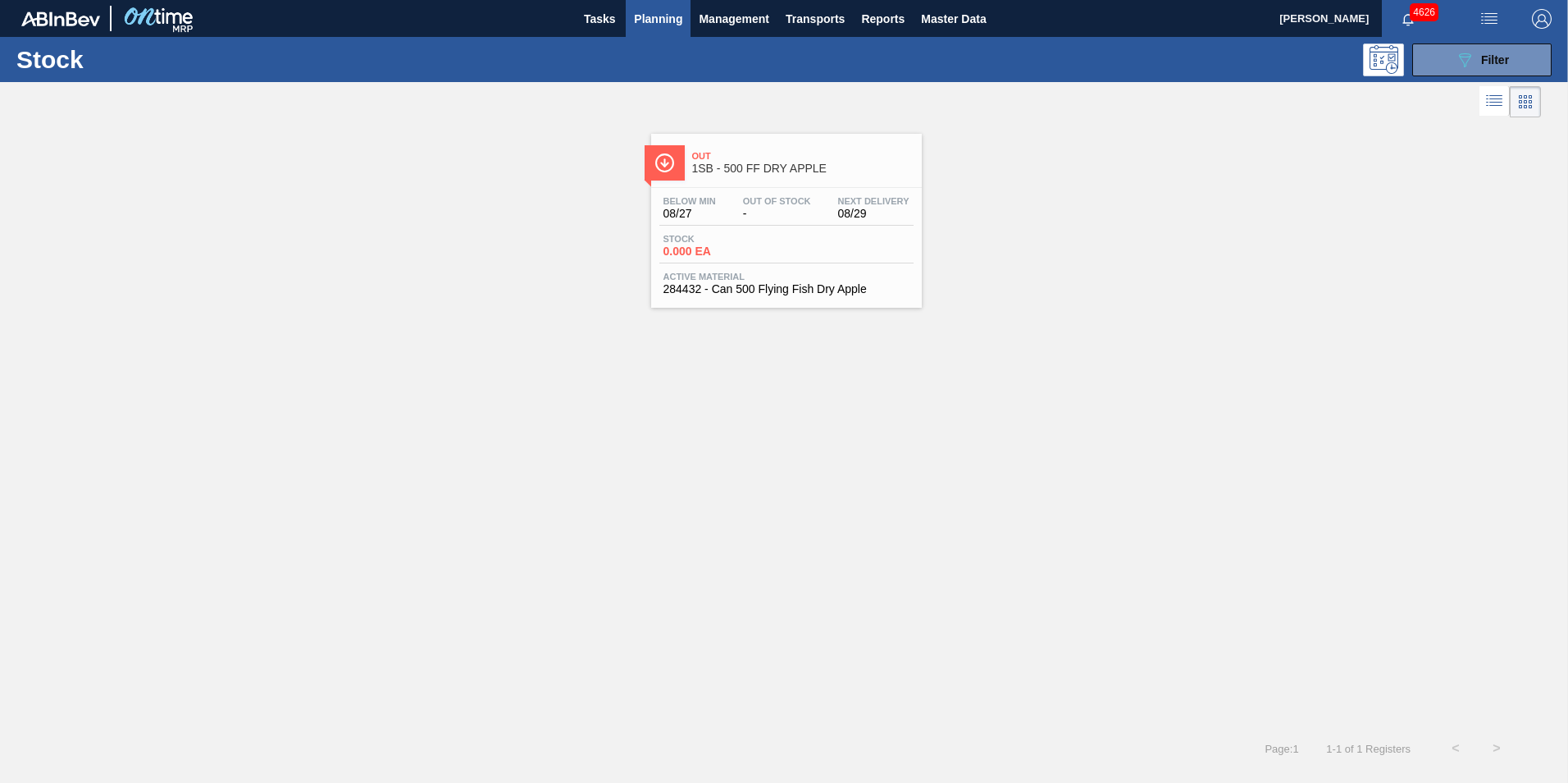
click at [760, 229] on div "Below Min 08/27 Out Of Stock - Next Delivery 08/29 Stock 0.000 EA Active Materi…" at bounding box center [786, 244] width 271 height 112
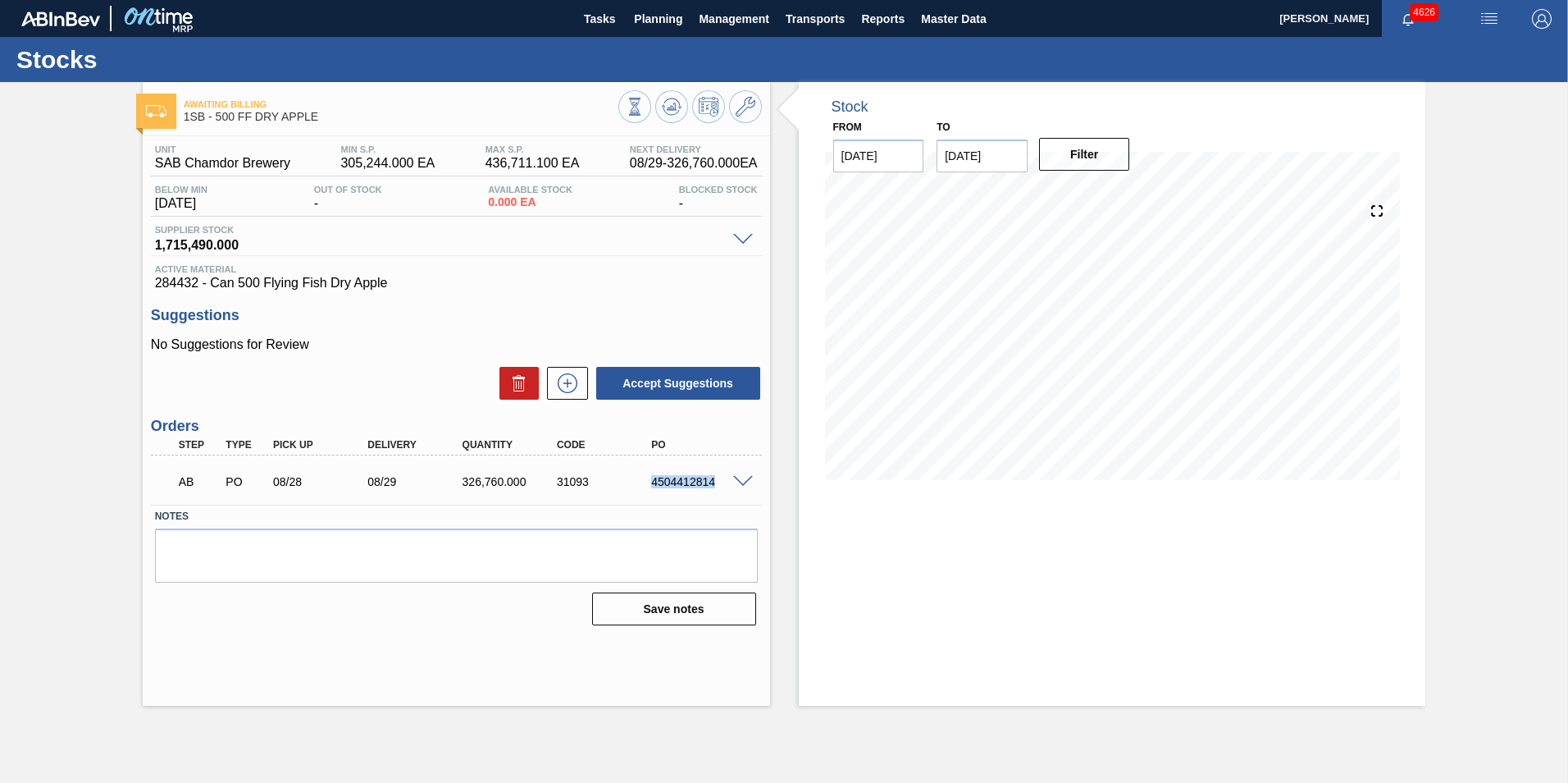
drag, startPoint x: 651, startPoint y: 481, endPoint x: 715, endPoint y: 488, distance: 64.4
click at [715, 488] on div "4504412814" at bounding box center [701, 482] width 106 height 14
copy div "4504412814"
